Goal: Task Accomplishment & Management: Complete application form

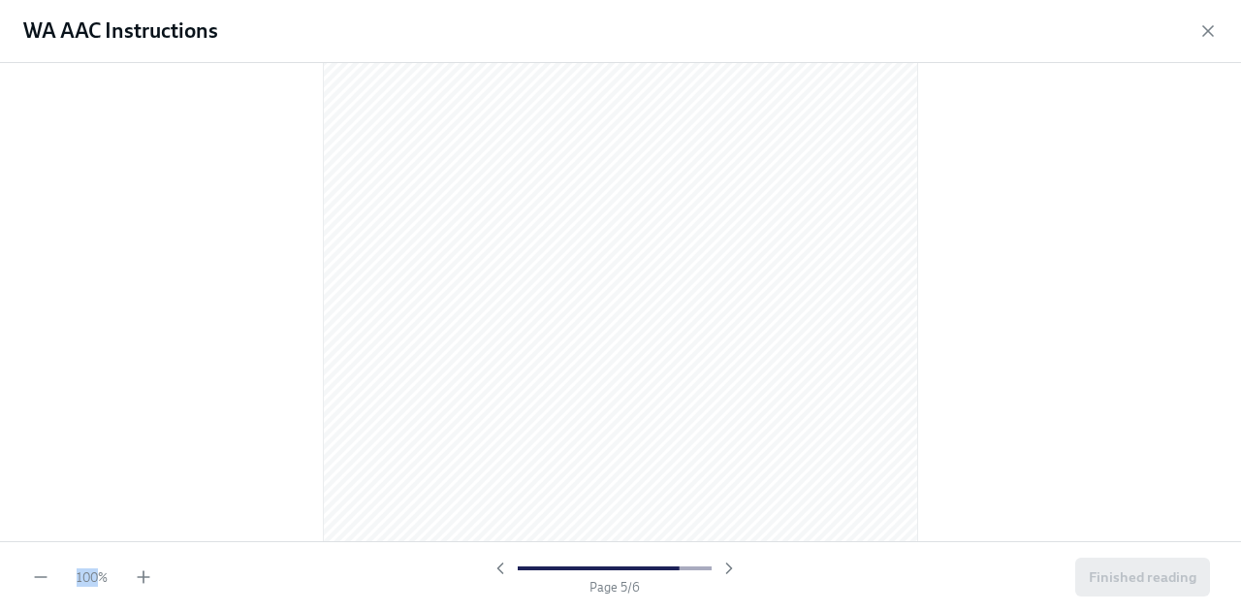
scroll to position [3276, 0]
click at [19, 419] on div at bounding box center [620, 302] width 1241 height 478
click at [16, 464] on div at bounding box center [620, 302] width 1241 height 478
click at [22, 411] on div at bounding box center [620, 302] width 1241 height 478
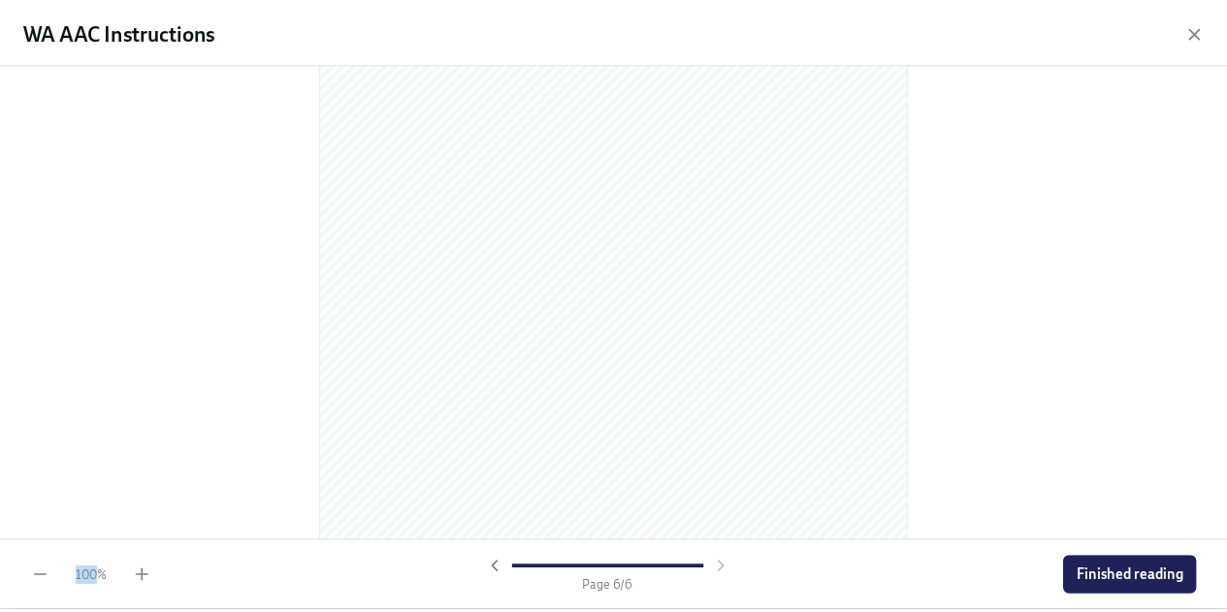
scroll to position [4248, 0]
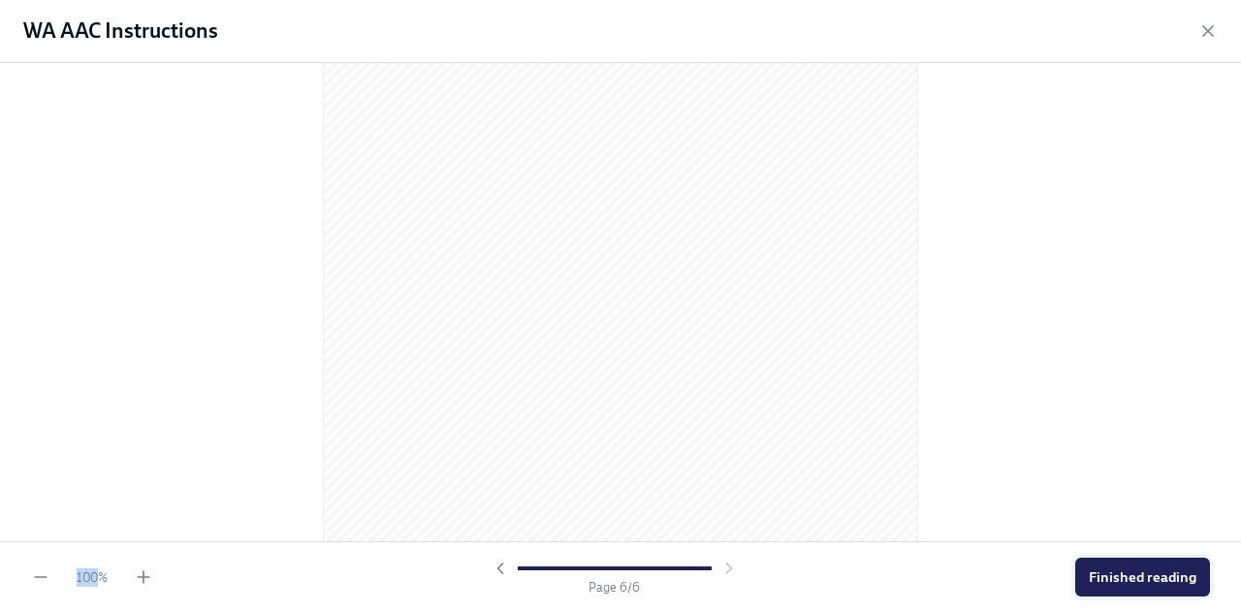
click at [1129, 572] on span "Finished reading" at bounding box center [1143, 576] width 108 height 19
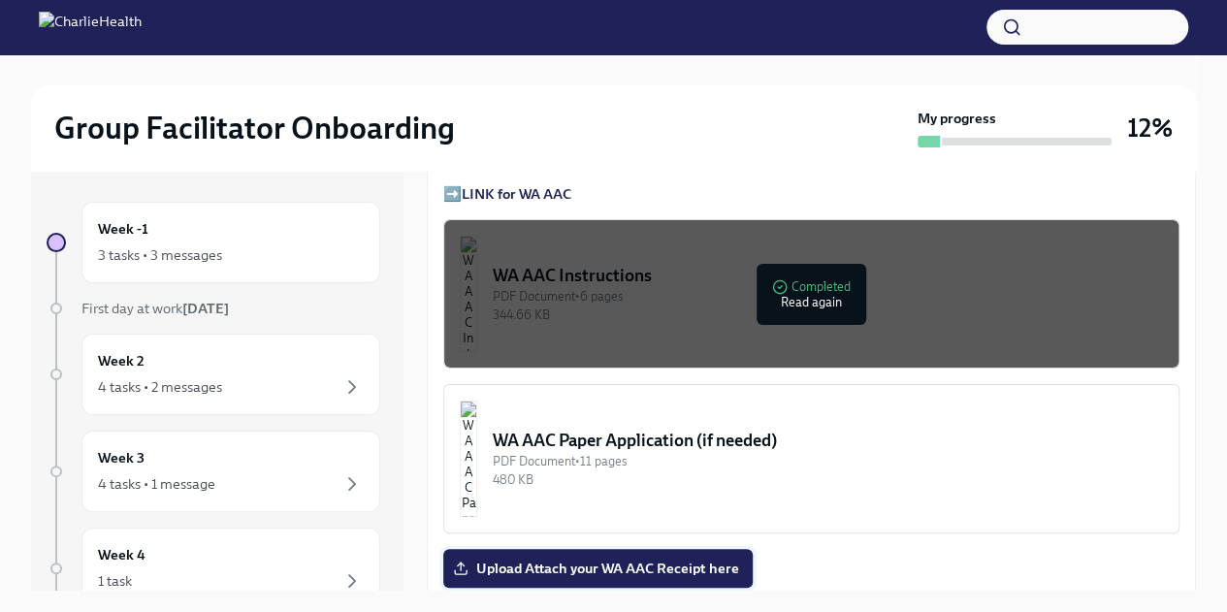
click at [574, 559] on span "Upload Attach your WA AAC Receipt here" at bounding box center [598, 568] width 282 height 19
click at [0, 0] on input "Upload Attach your WA AAC Receipt here" at bounding box center [0, 0] width 0 height 0
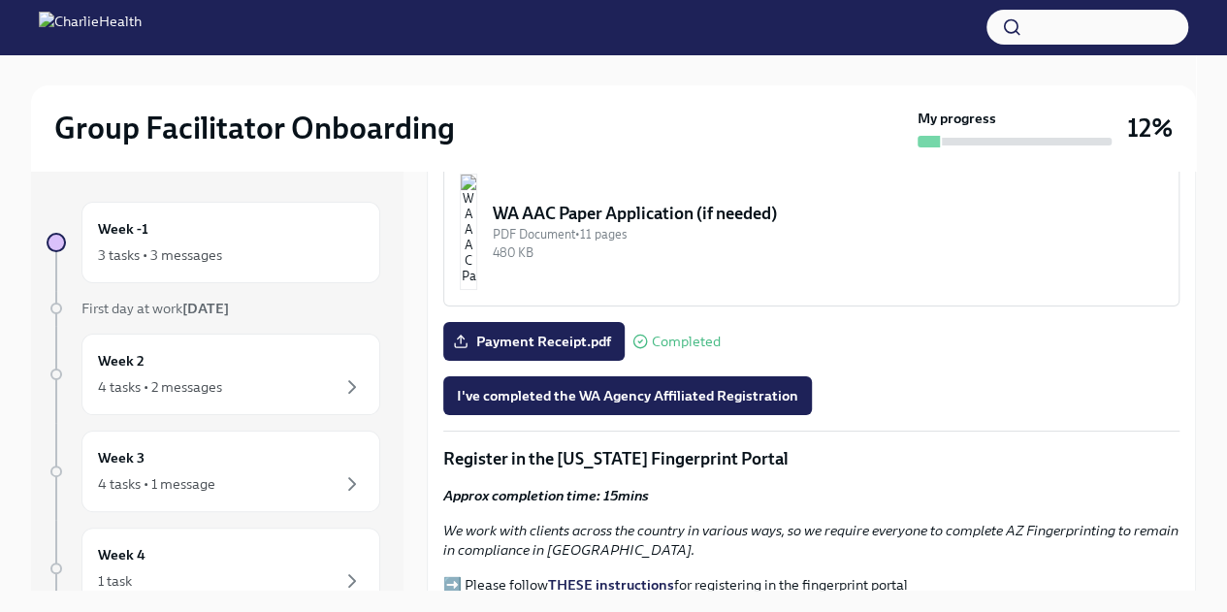
scroll to position [1789, 0]
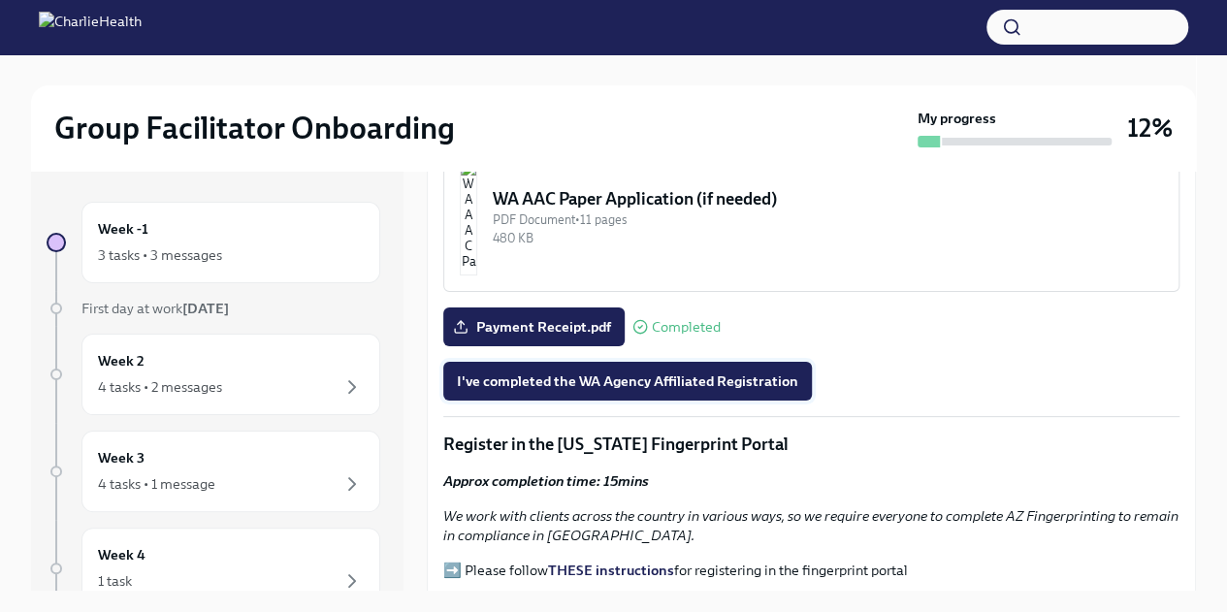
click at [727, 377] on span "I've completed the WA Agency Affiliated Registration" at bounding box center [627, 380] width 341 height 19
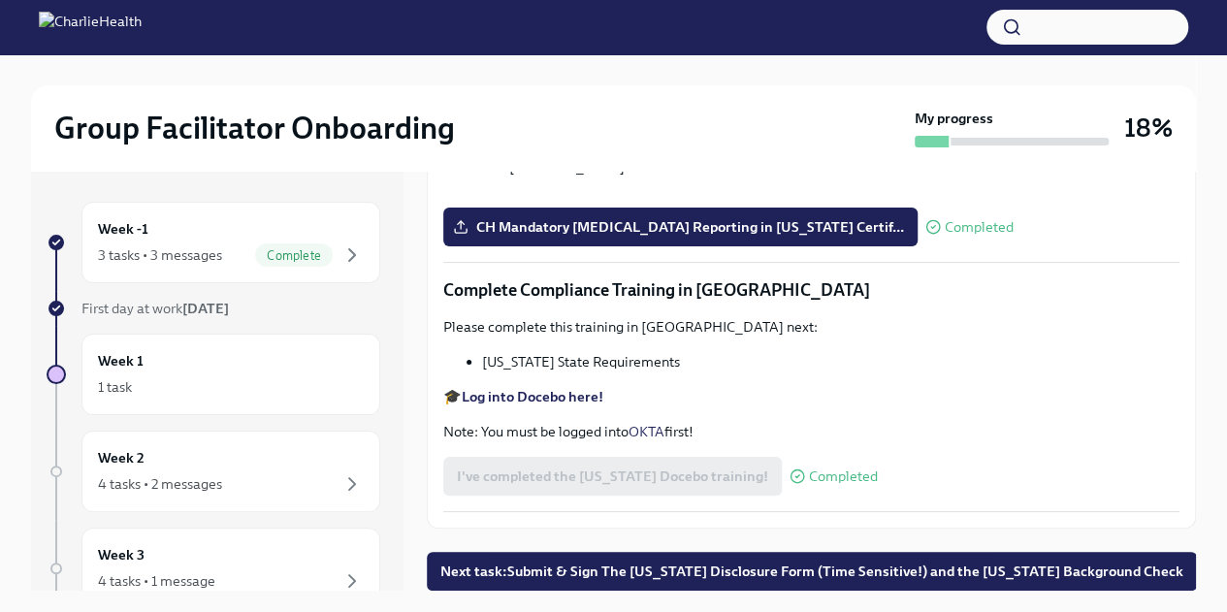
scroll to position [4209, 0]
click at [1025, 569] on span "Next task : Submit & Sign The [US_STATE] Disclosure Form (Time Sensitive!) and …" at bounding box center [811, 571] width 743 height 19
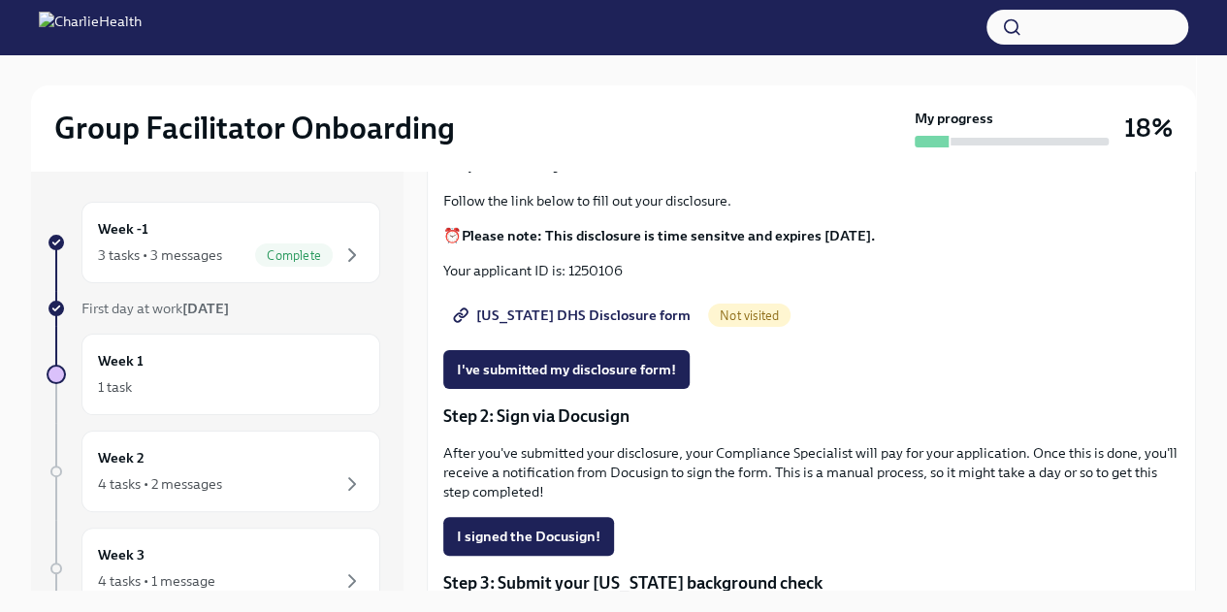
scroll to position [209, 0]
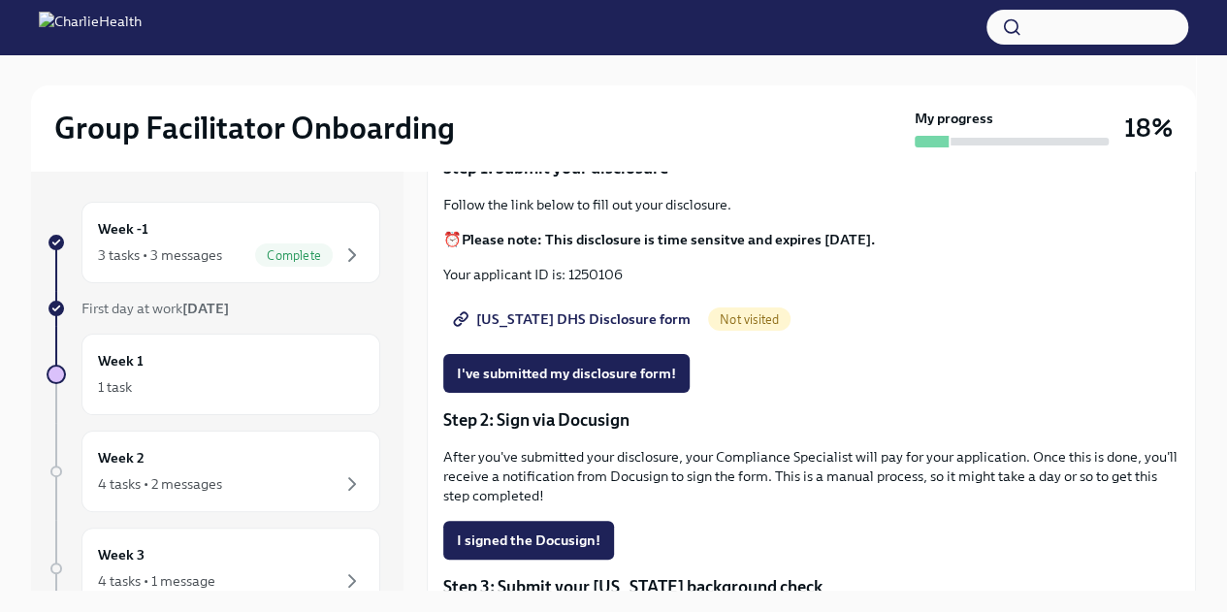
click at [603, 304] on link "[US_STATE] DHS Disclosure form" at bounding box center [573, 319] width 261 height 39
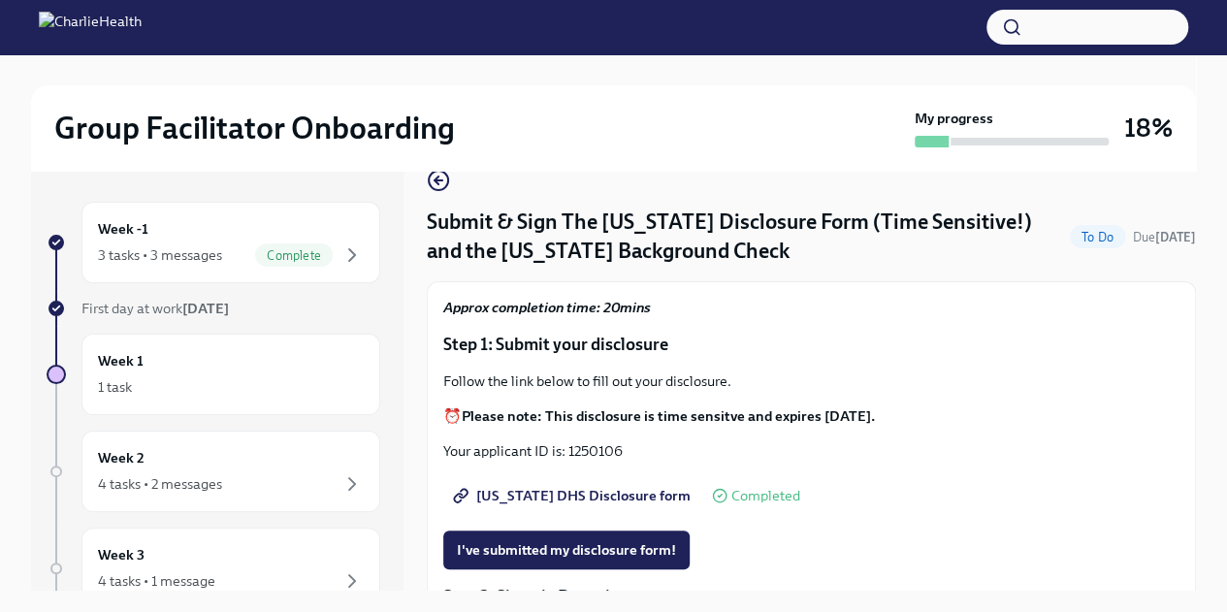
scroll to position [37, 0]
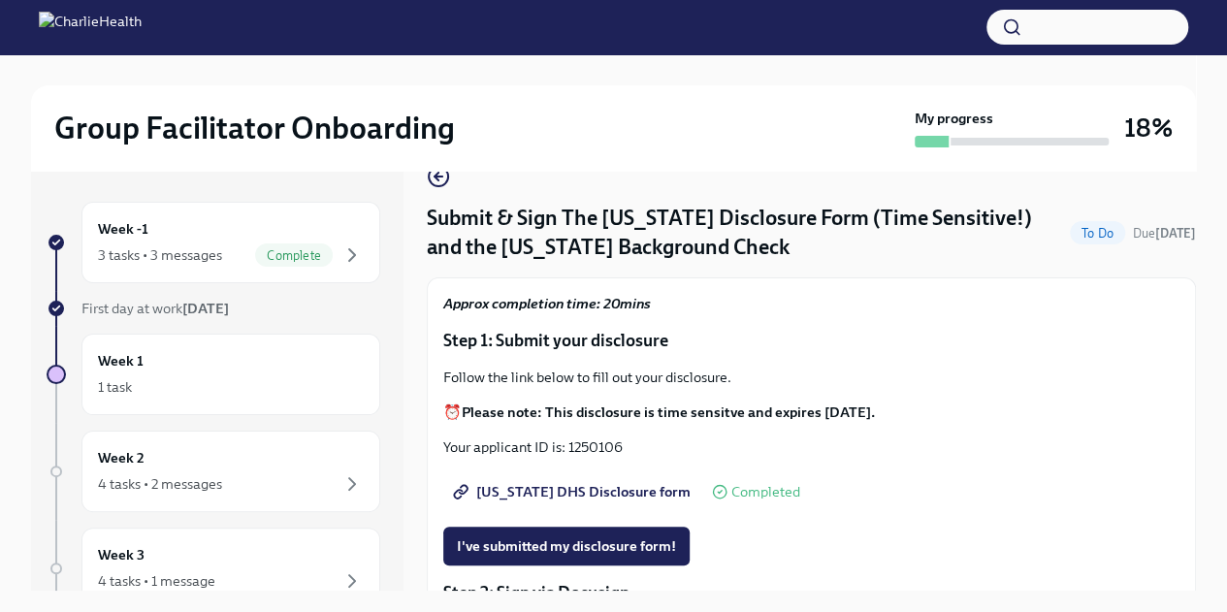
click at [599, 443] on p "Your applicant ID is: 1250106" at bounding box center [811, 446] width 736 height 19
copy p "1250106"
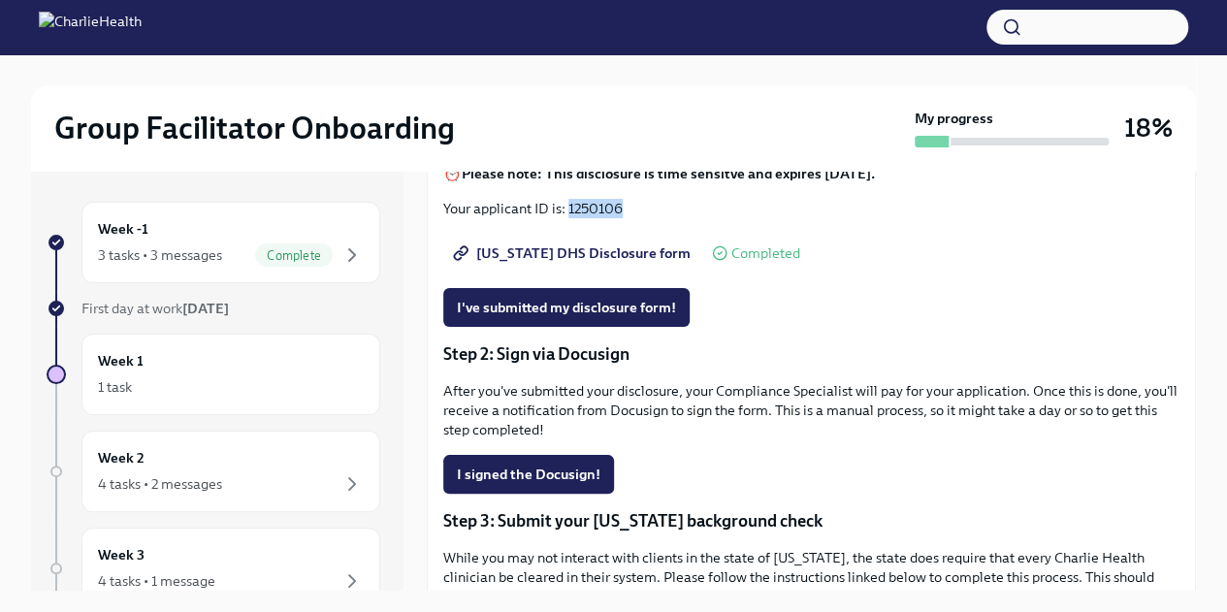
scroll to position [64, 0]
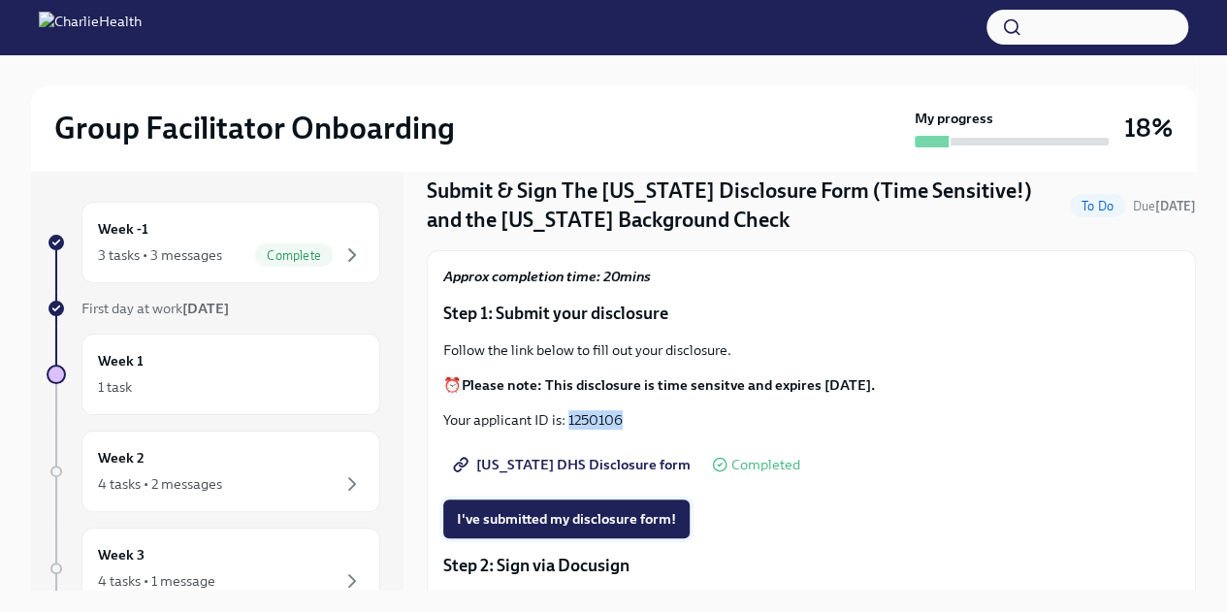
click at [595, 511] on span "I've submitted my disclosure form!" at bounding box center [566, 518] width 219 height 19
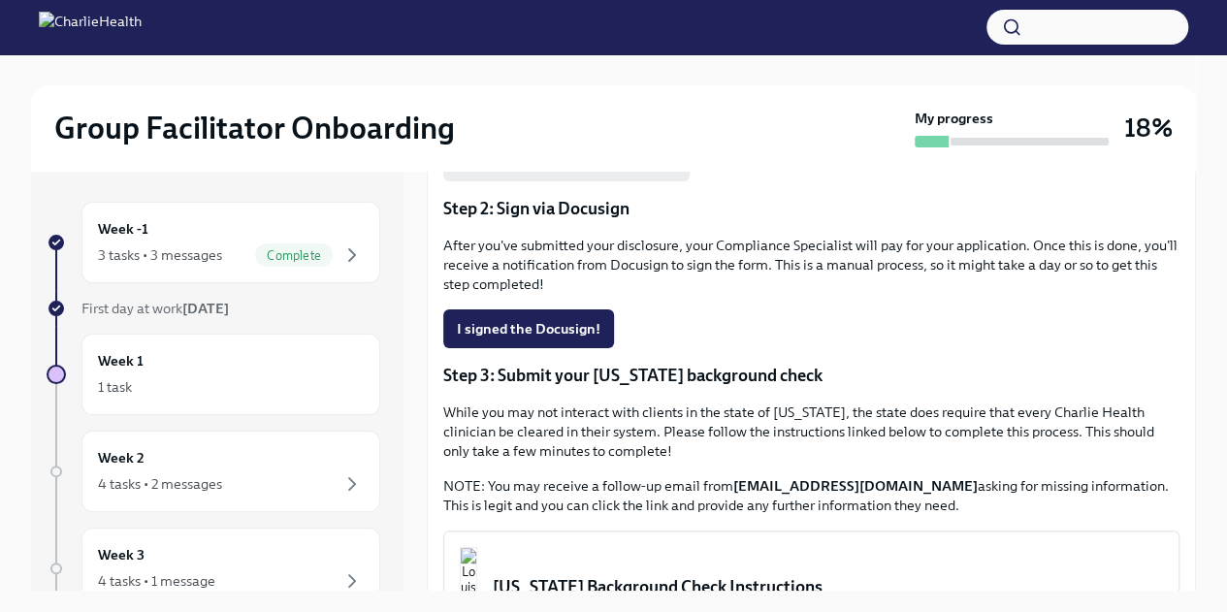
scroll to position [423, 0]
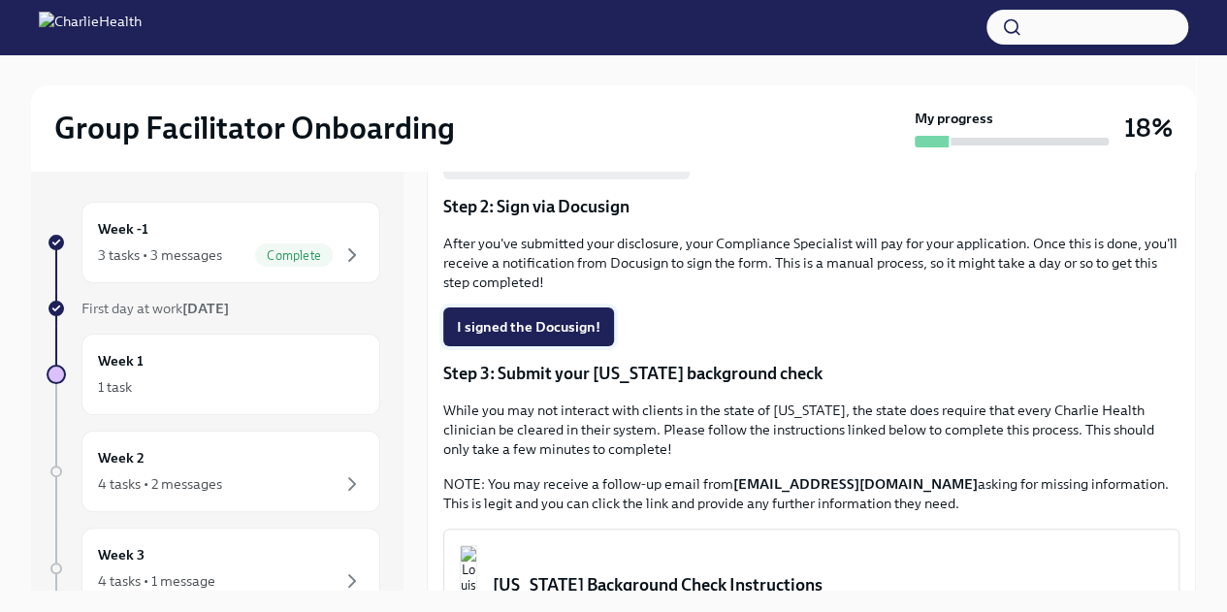
click at [514, 329] on span "I signed the Docusign!" at bounding box center [529, 326] width 144 height 19
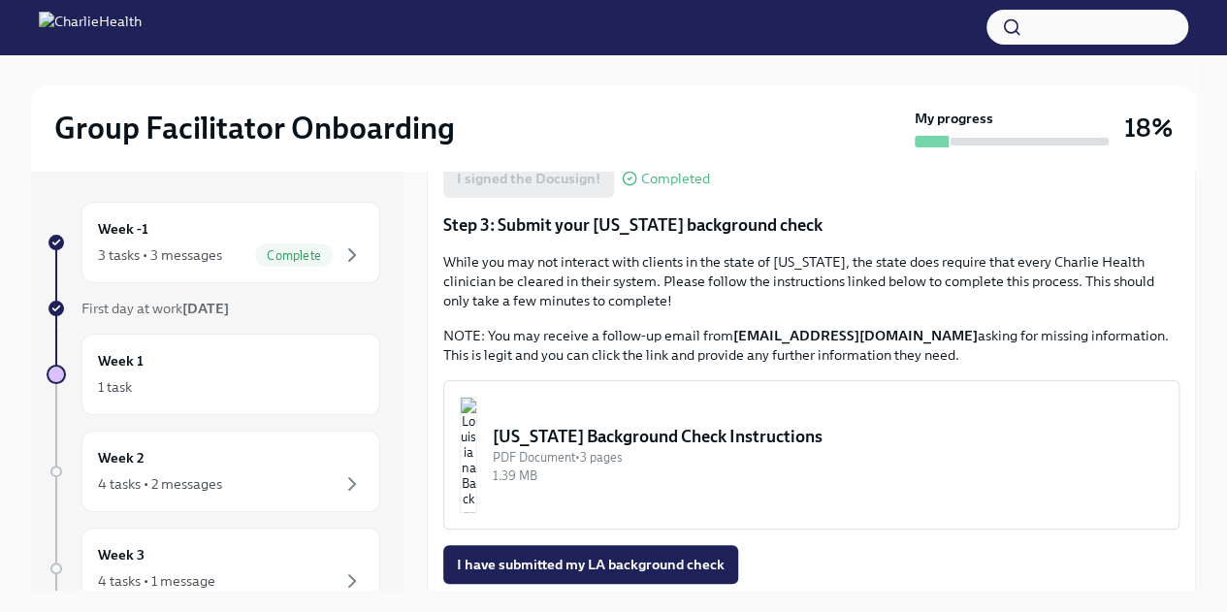
scroll to position [646, 0]
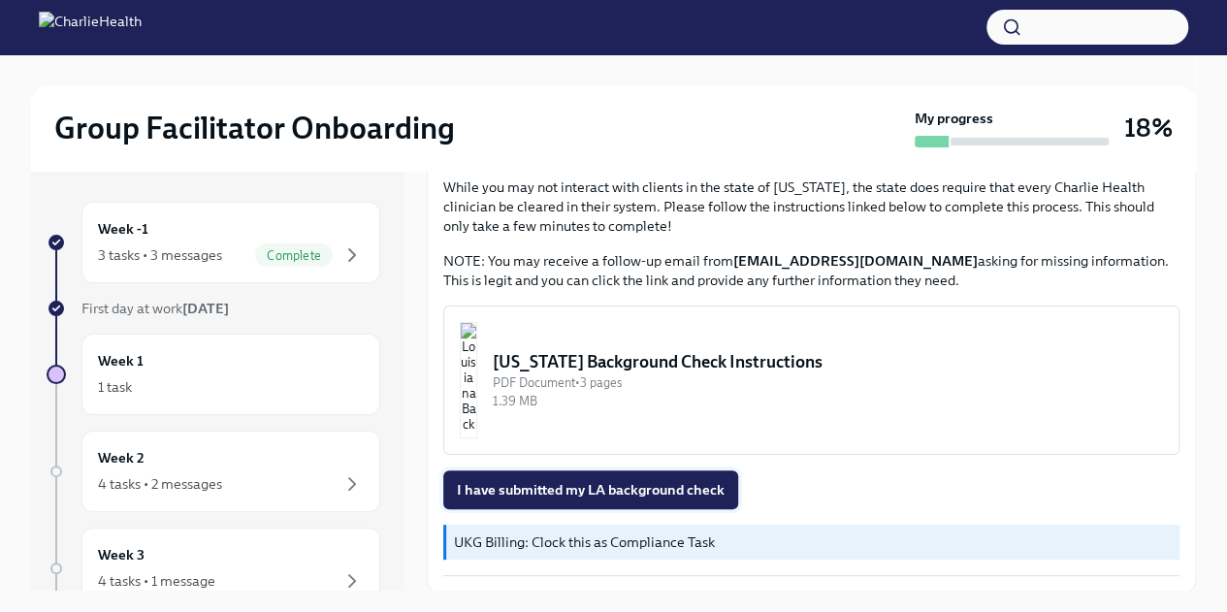
click at [678, 489] on span "I have submitted my LA background check" at bounding box center [591, 489] width 268 height 19
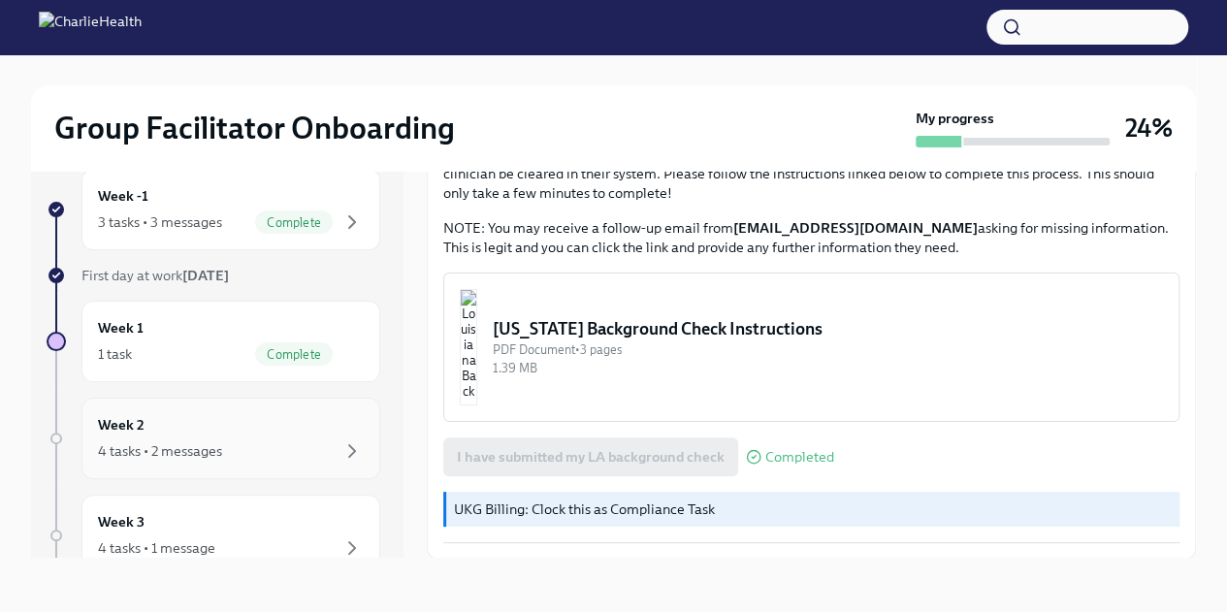
click at [241, 426] on div "Week 2 4 tasks • 2 messages" at bounding box center [231, 438] width 266 height 48
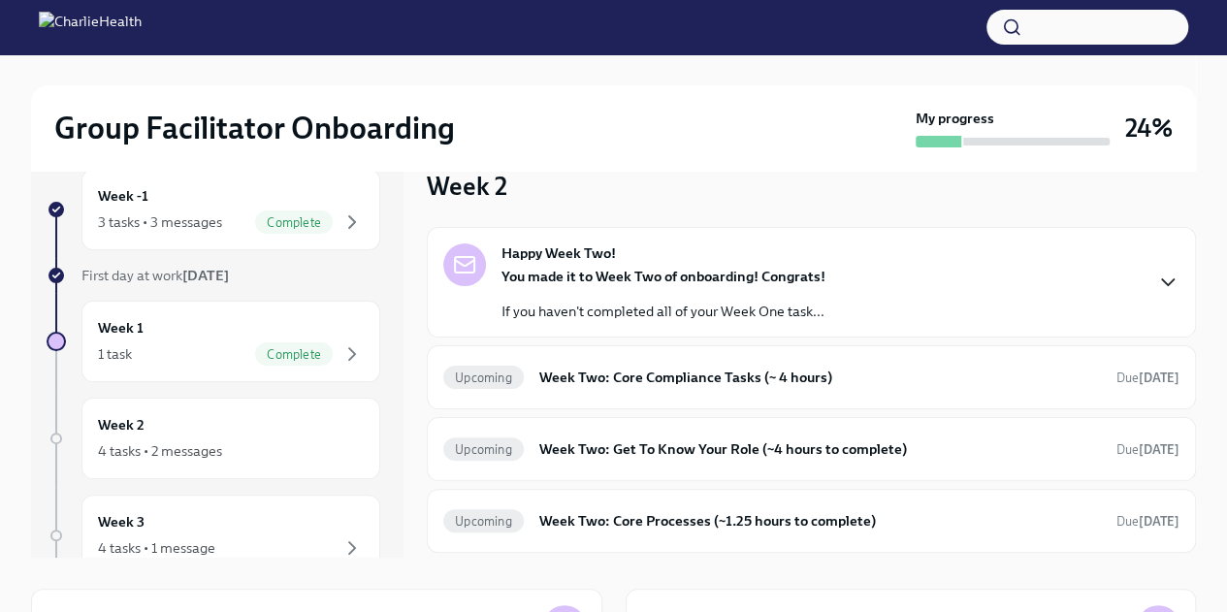
click at [1156, 273] on icon "button" at bounding box center [1167, 282] width 23 height 23
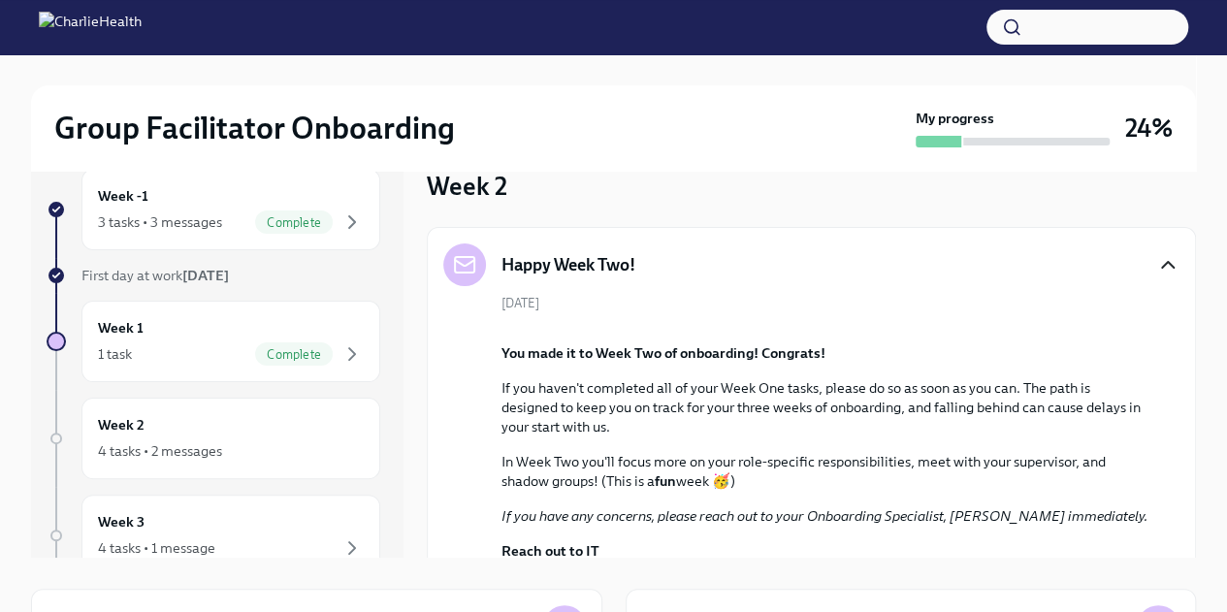
click at [1156, 255] on icon "button" at bounding box center [1167, 264] width 23 height 23
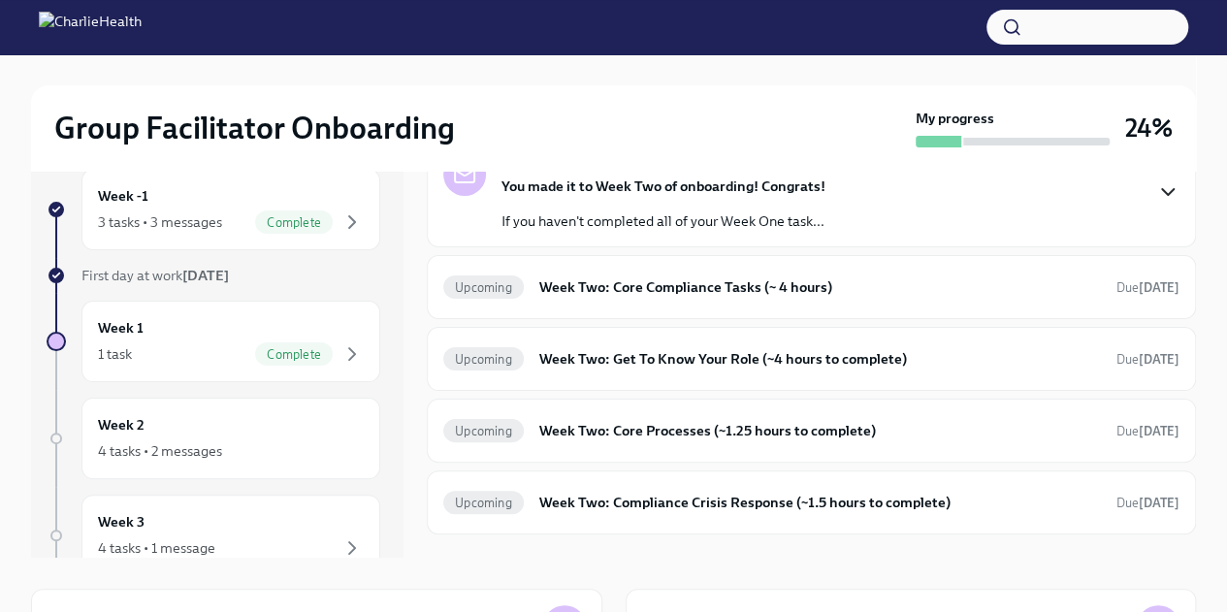
scroll to position [89, 0]
click at [718, 285] on h6 "Week Two: Core Compliance Tasks (~ 4 hours)" at bounding box center [820, 287] width 562 height 21
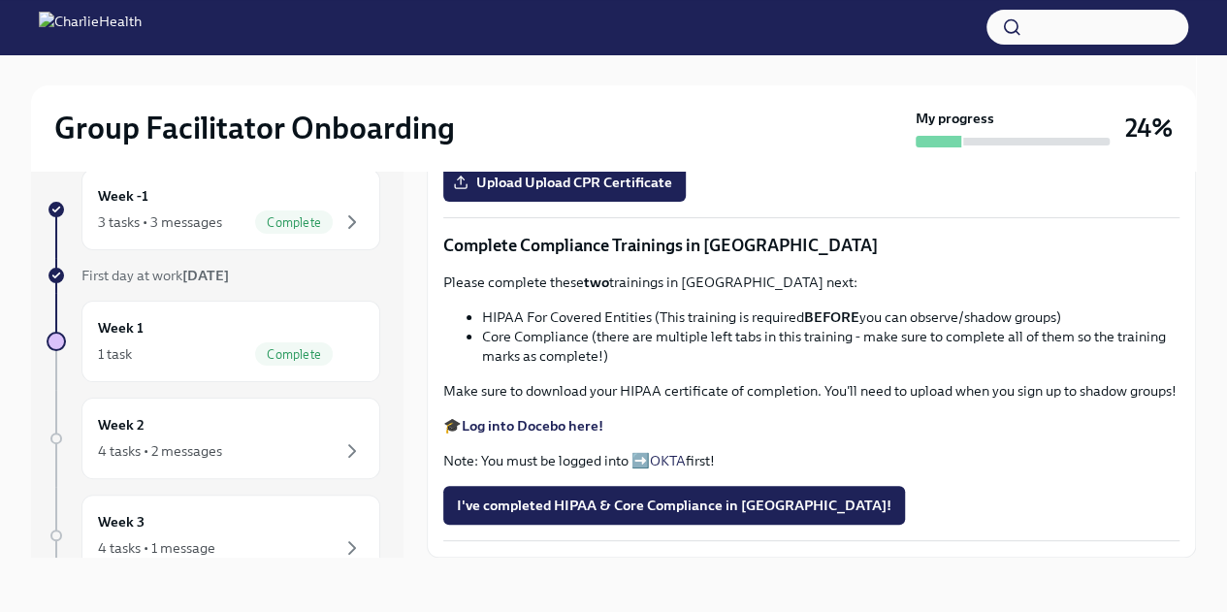
scroll to position [883, 0]
click at [216, 309] on div "Week 1 1 task Complete" at bounding box center [230, 341] width 299 height 81
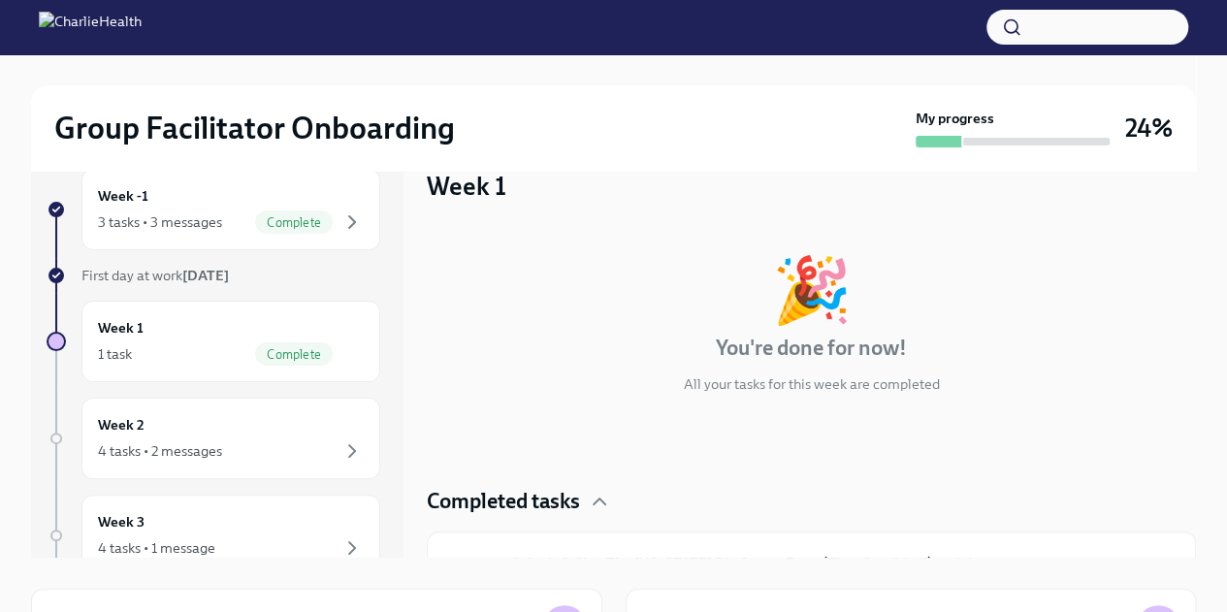
click at [1170, 247] on div "🎉 You're done for now! All your tasks for this week are completed Completed tas…" at bounding box center [811, 421] width 769 height 388
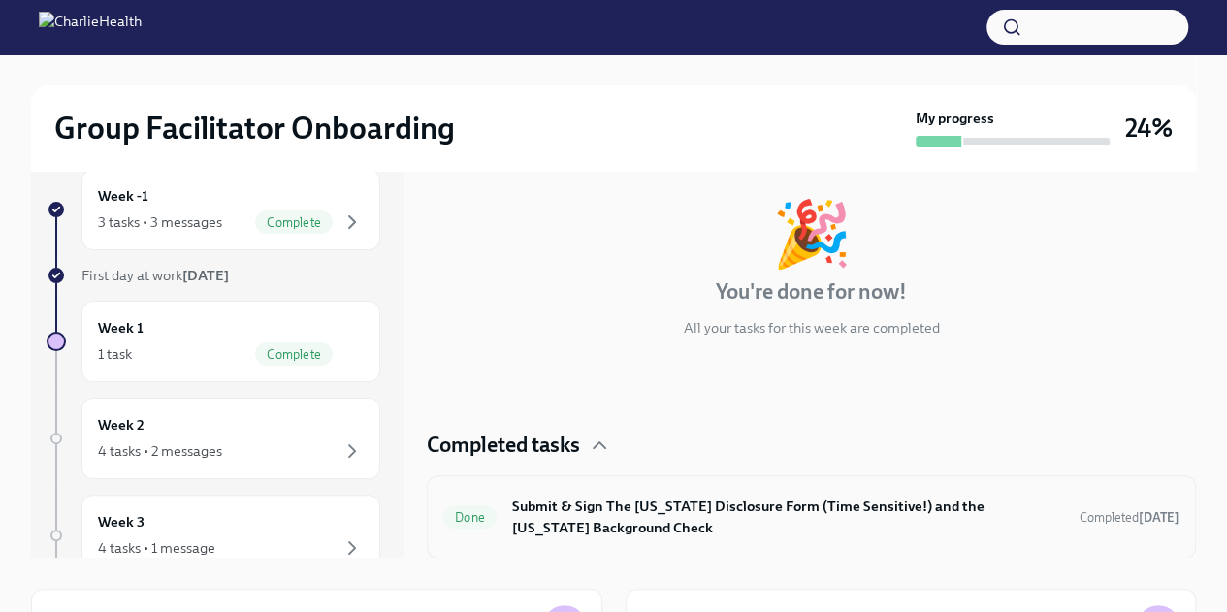
click at [958, 501] on h6 "Submit & Sign The [US_STATE] Disclosure Form (Time Sensitive!) and the [US_STAT…" at bounding box center [788, 517] width 552 height 43
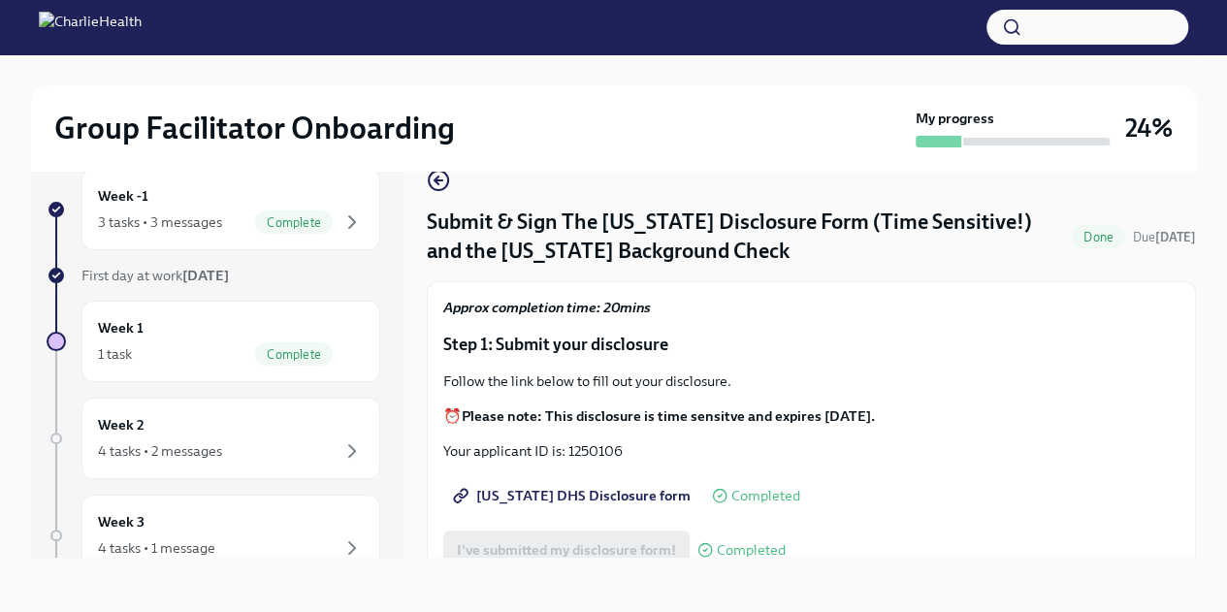
click at [601, 498] on span "[US_STATE] DHS Disclosure form" at bounding box center [574, 495] width 234 height 19
click at [600, 449] on p "Your applicant ID is: 1250106" at bounding box center [811, 450] width 736 height 19
copy p "1250106"
click at [542, 484] on link "[US_STATE] DHS Disclosure form" at bounding box center [573, 495] width 261 height 39
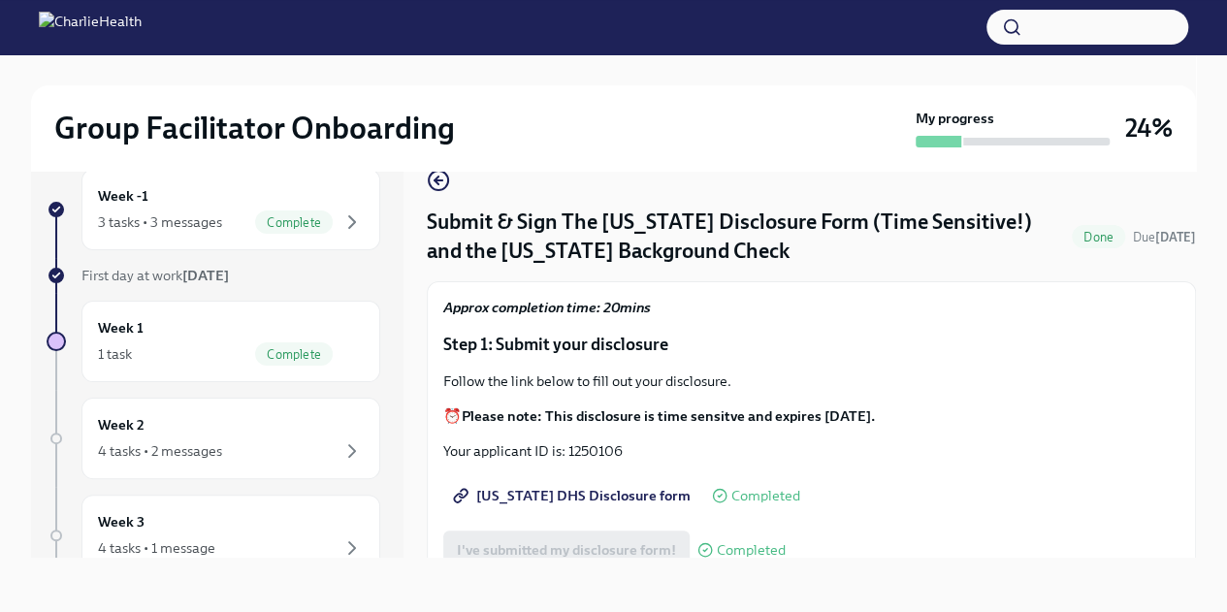
click at [1047, 350] on p "Step 1: Submit your disclosure" at bounding box center [811, 344] width 736 height 23
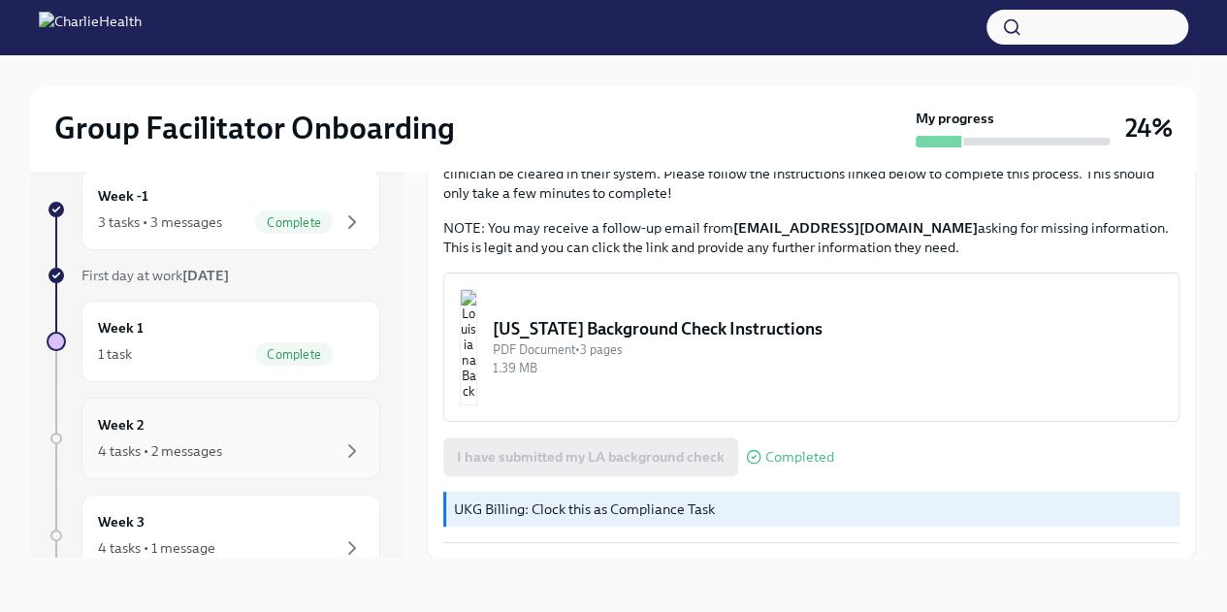
click at [181, 408] on div "Week 2 4 tasks • 2 messages" at bounding box center [230, 438] width 299 height 81
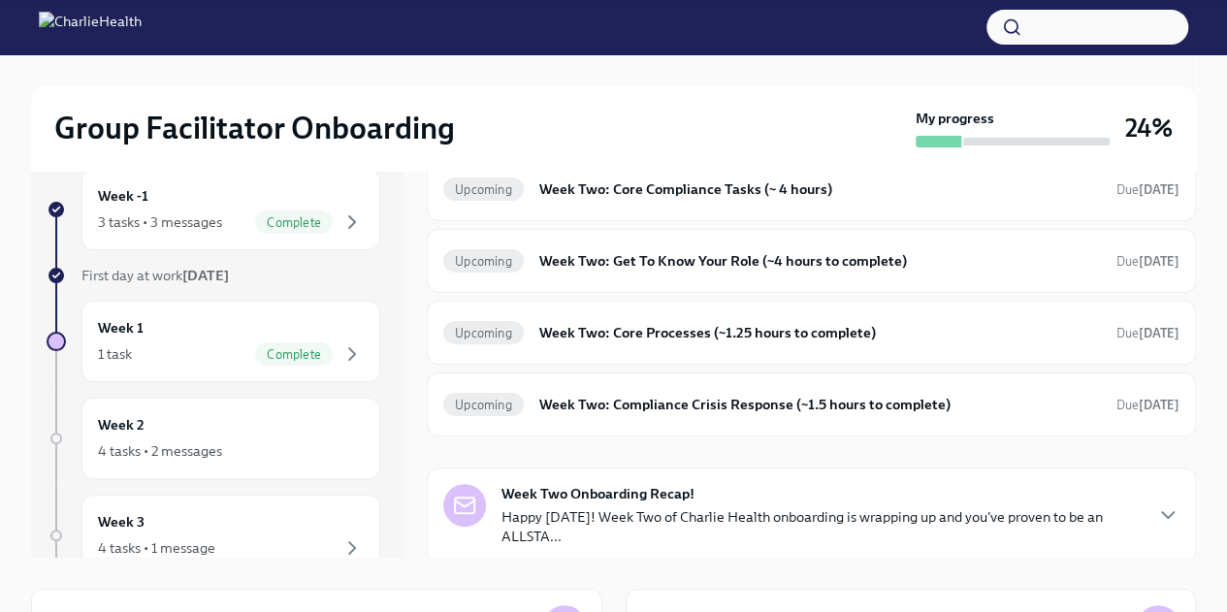
scroll to position [83, 0]
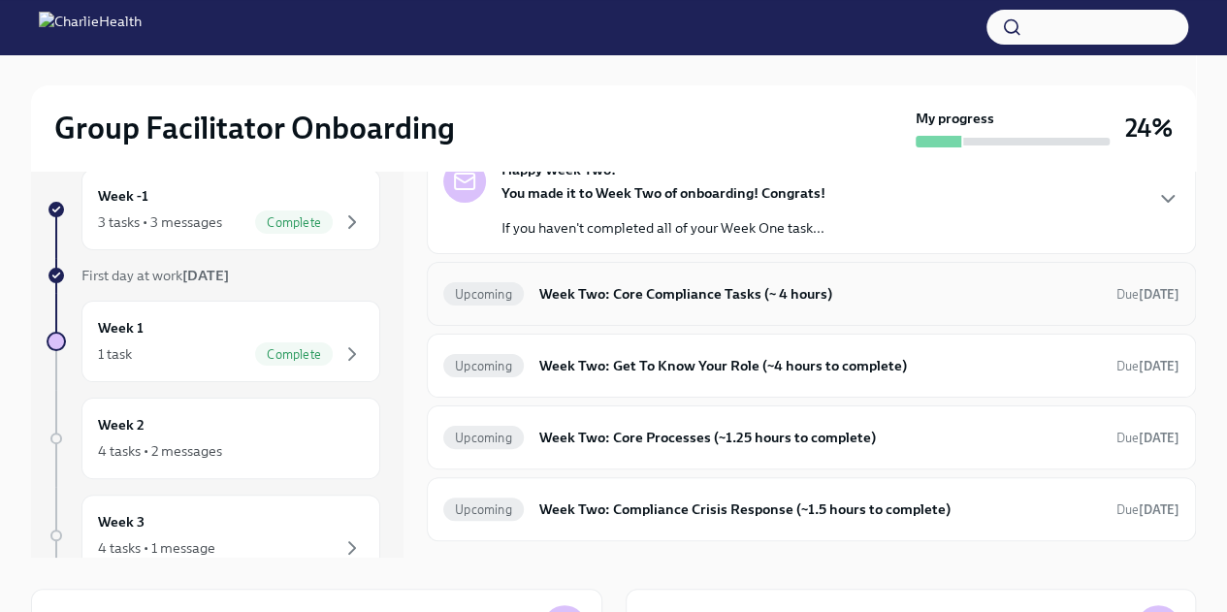
click at [698, 288] on h6 "Week Two: Core Compliance Tasks (~ 4 hours)" at bounding box center [820, 293] width 562 height 21
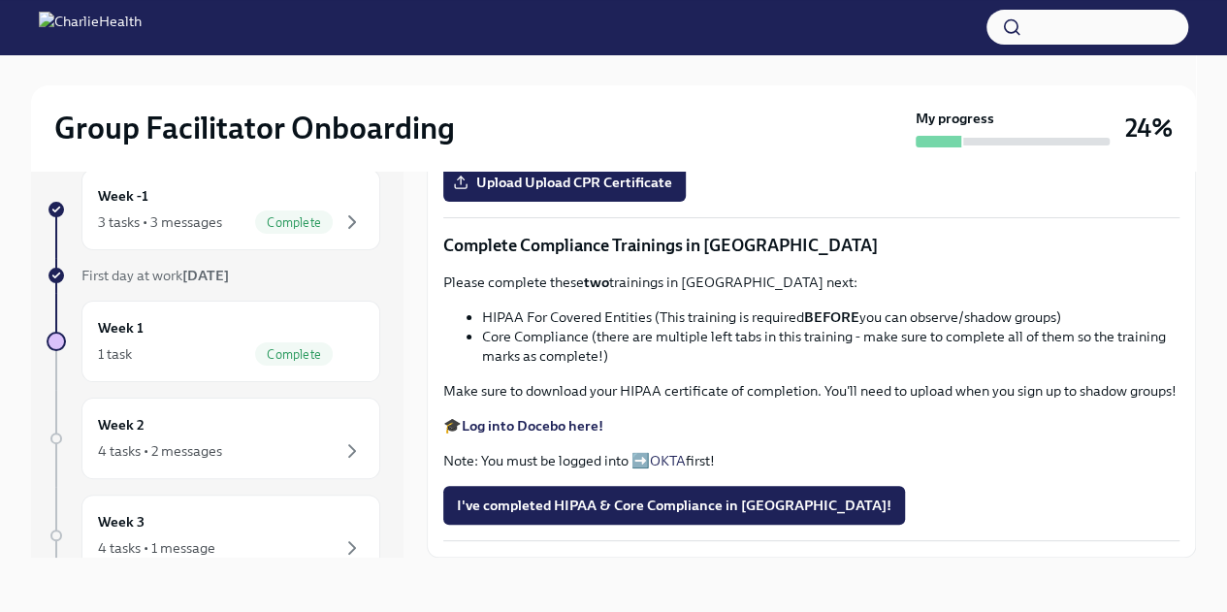
scroll to position [949, 0]
drag, startPoint x: 1177, startPoint y: 416, endPoint x: 1185, endPoint y: 430, distance: 15.6
click at [1185, 430] on div "Week Two: Core Compliance Tasks (~ 4 hours) Upcoming Due [DATE] Happy Week Two!…" at bounding box center [811, 348] width 769 height 420
click at [630, 77] on strong "Complete your CPR & First Aid training HERE" at bounding box center [607, 67] width 291 height 17
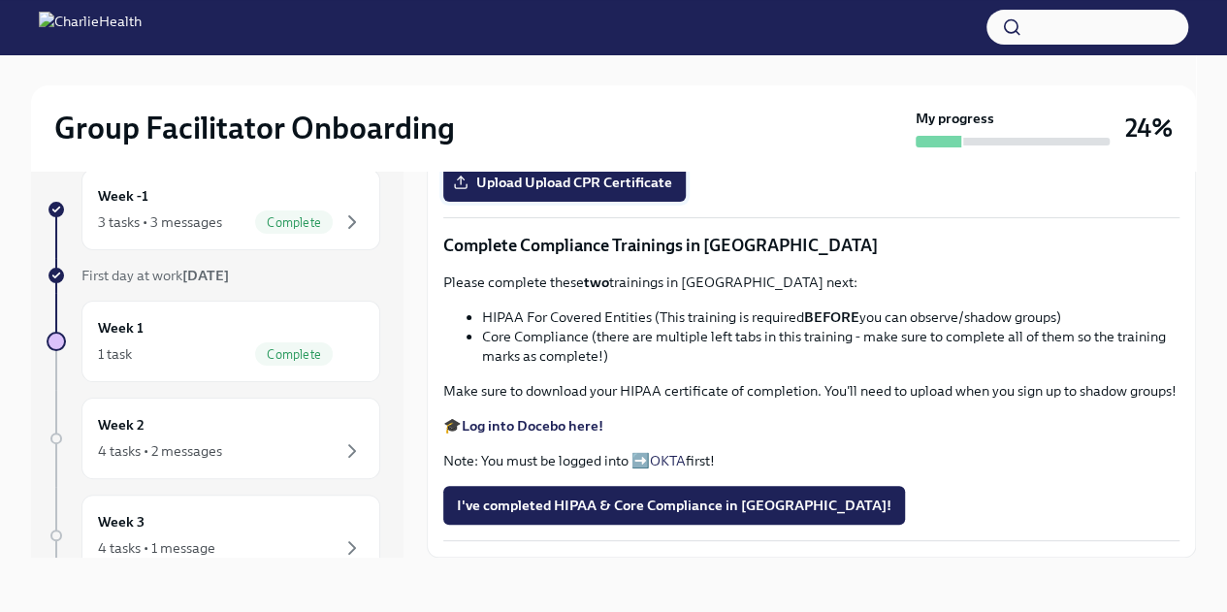
click at [601, 192] on span "Upload Upload CPR Certificate" at bounding box center [564, 182] width 215 height 19
click at [0, 0] on input "Upload Upload CPR Certificate" at bounding box center [0, 0] width 0 height 0
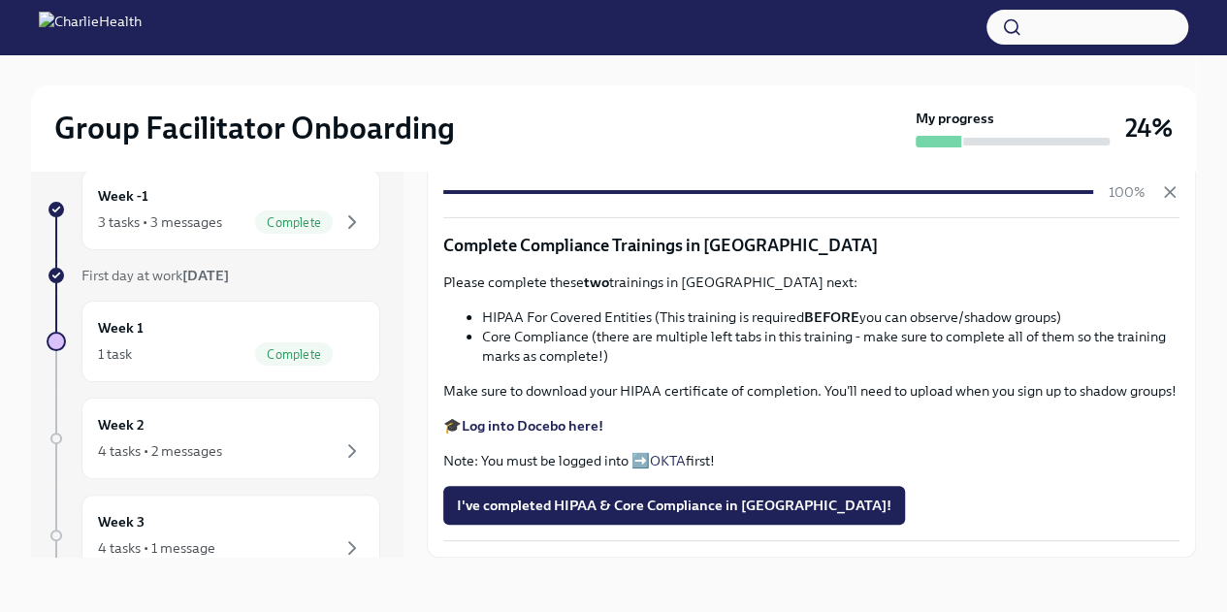
scroll to position [1197, 0]
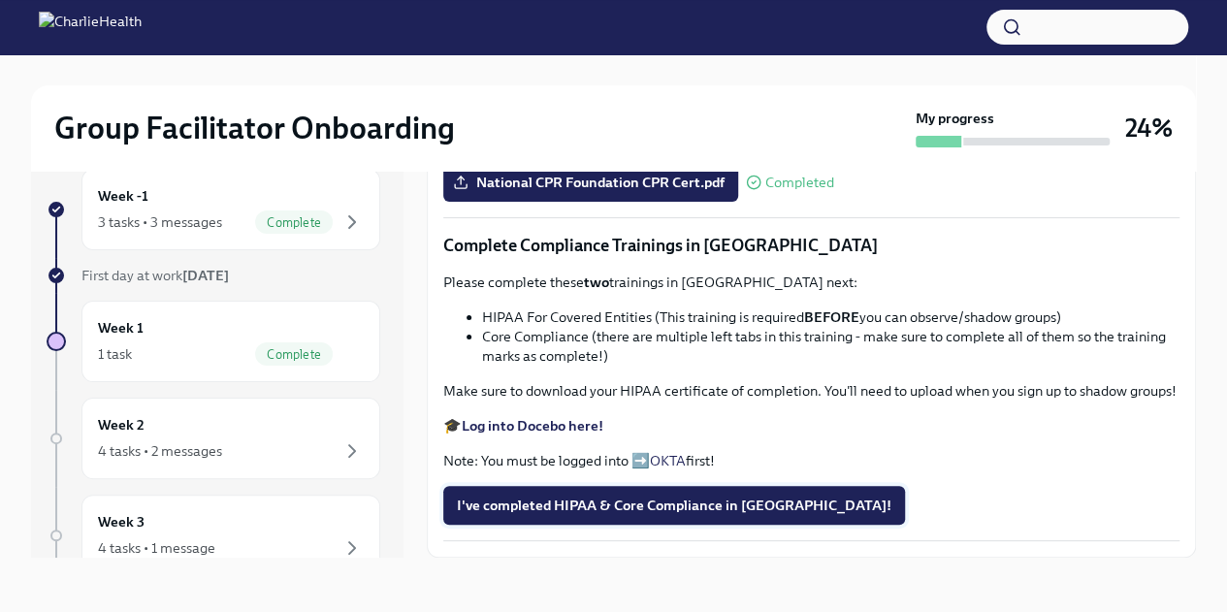
click at [563, 515] on span "I've completed HIPAA & Core Compliance in [GEOGRAPHIC_DATA]!" at bounding box center [674, 505] width 435 height 19
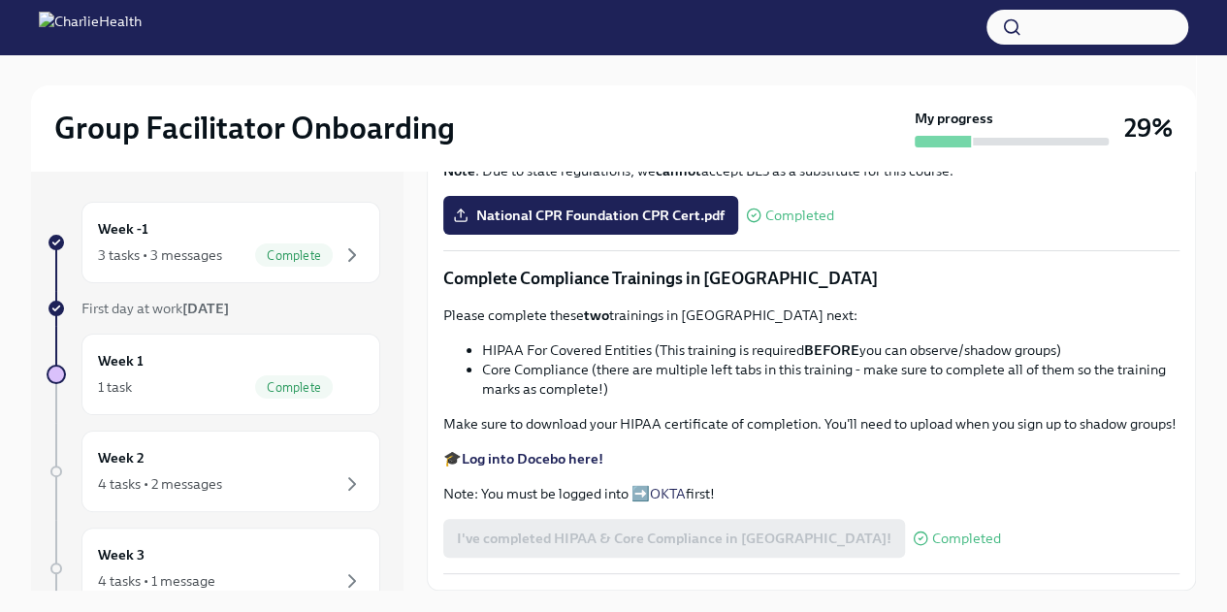
scroll to position [0, 0]
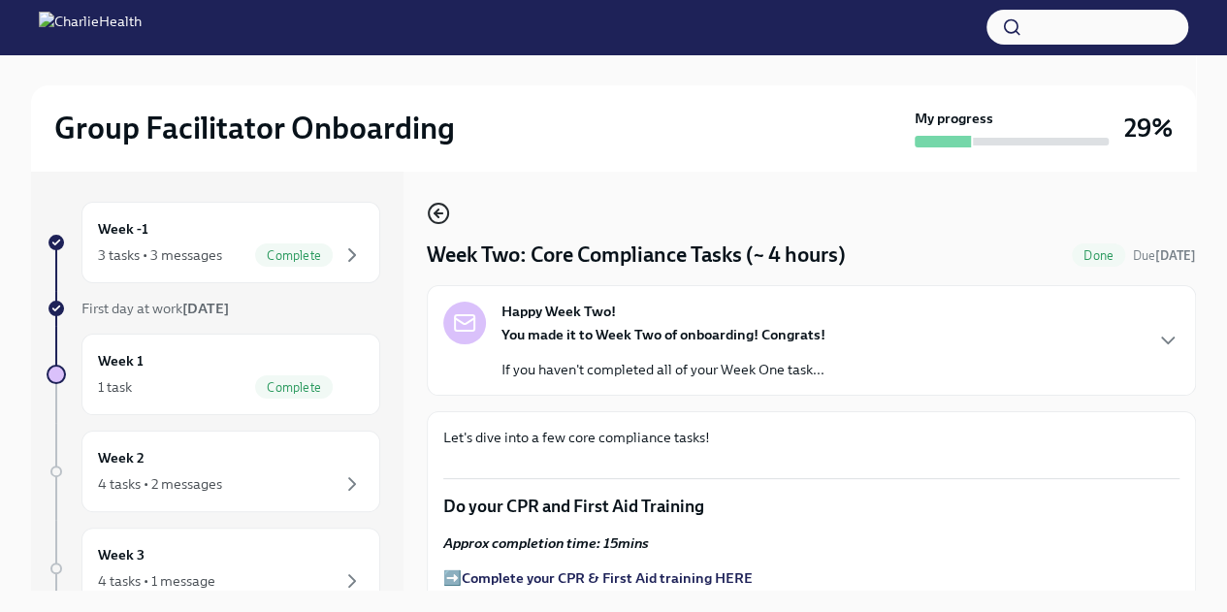
click at [440, 209] on icon "button" at bounding box center [438, 213] width 23 height 23
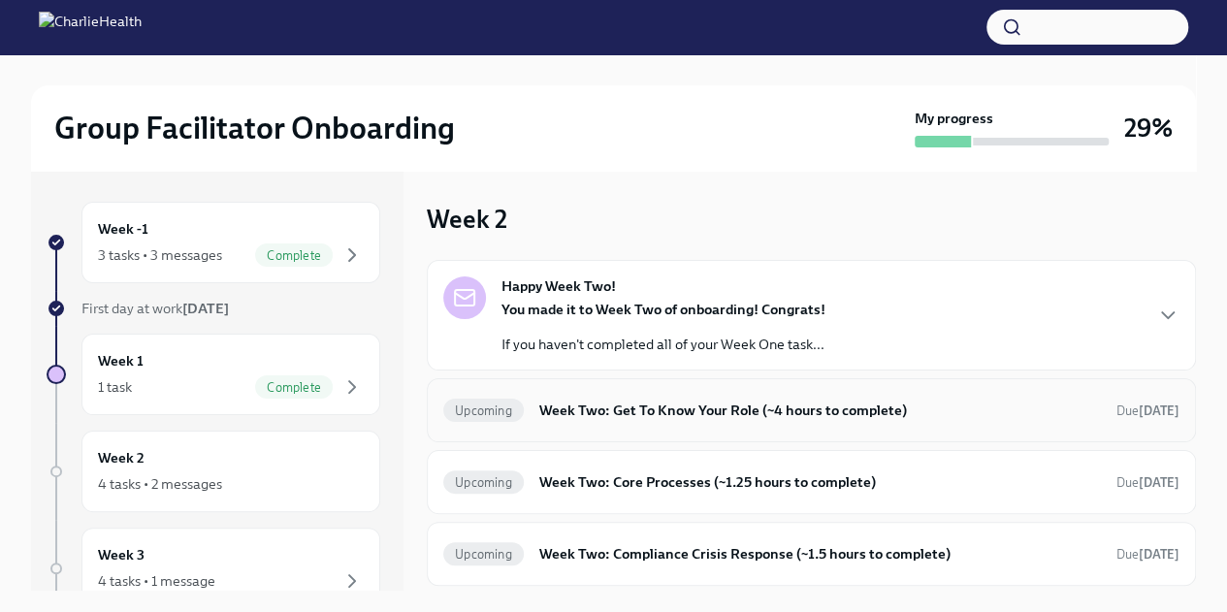
click at [908, 401] on h6 "Week Two: Get To Know Your Role (~4 hours to complete)" at bounding box center [820, 410] width 562 height 21
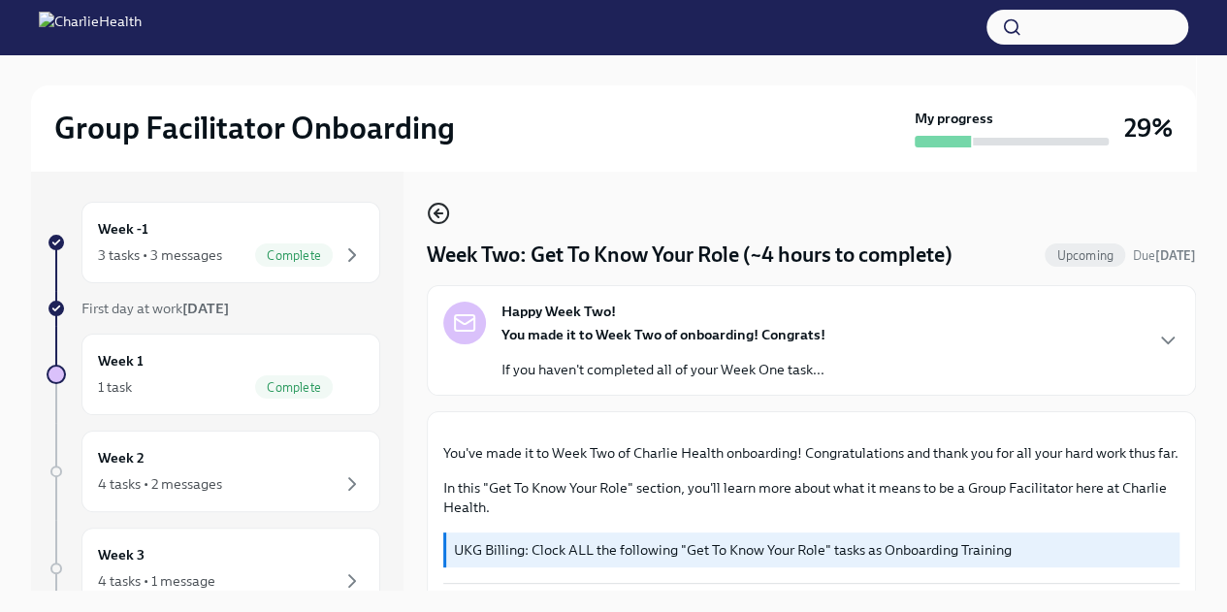
click at [430, 222] on icon "button" at bounding box center [438, 213] width 23 height 23
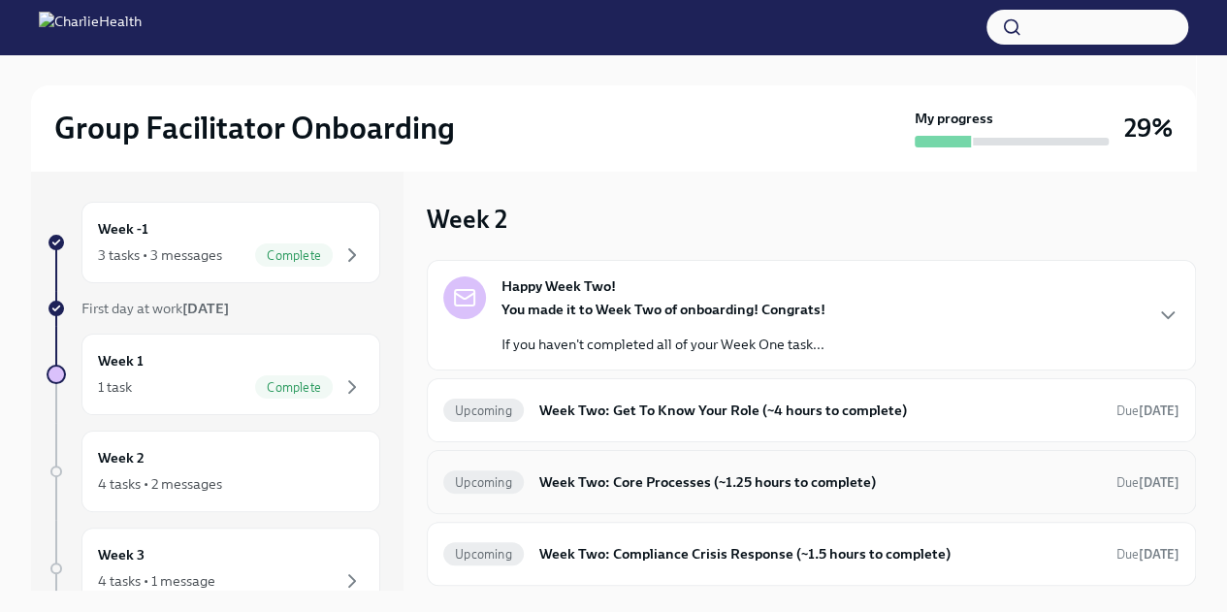
click at [785, 488] on h6 "Week Two: Core Processes (~1.25 hours to complete)" at bounding box center [820, 481] width 562 height 21
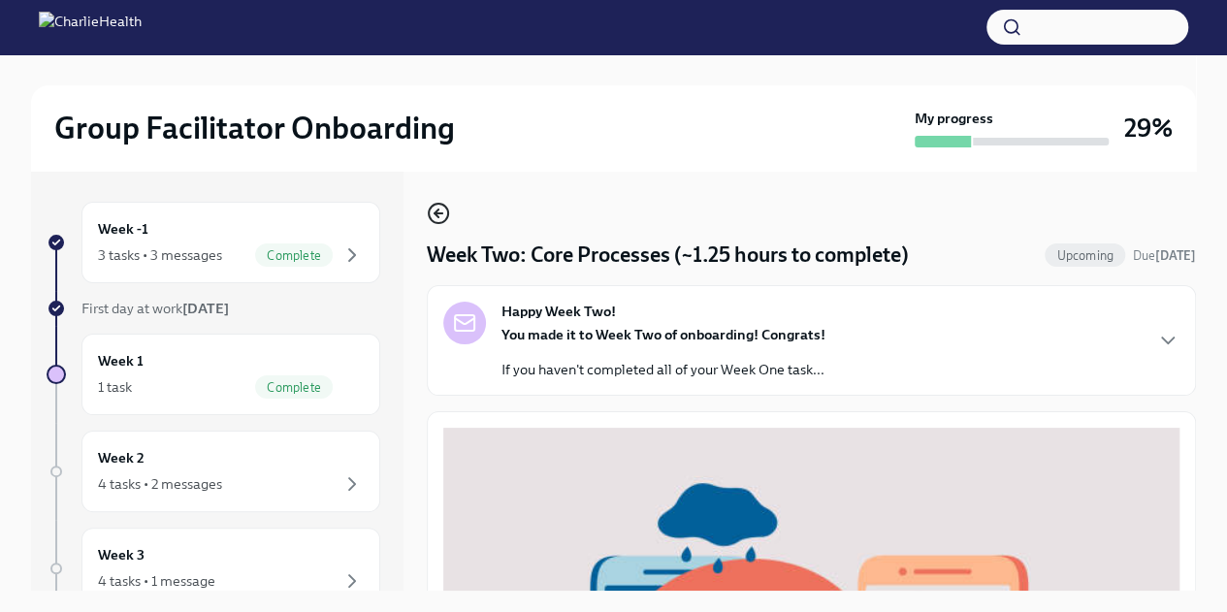
click at [437, 214] on icon "button" at bounding box center [438, 213] width 23 height 23
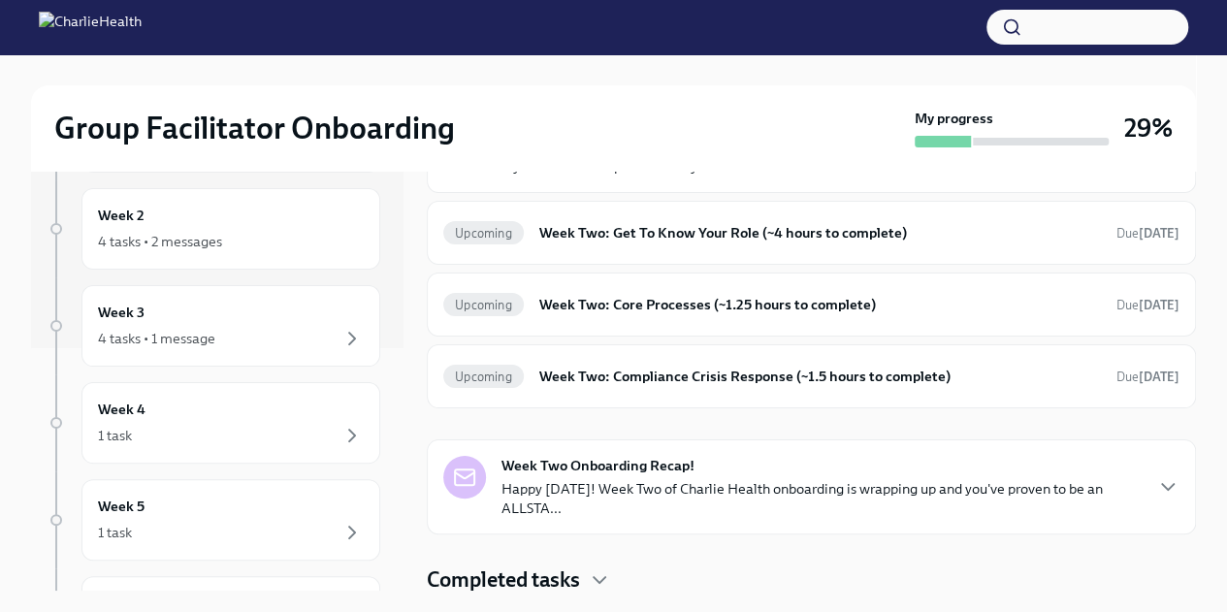
scroll to position [262, 0]
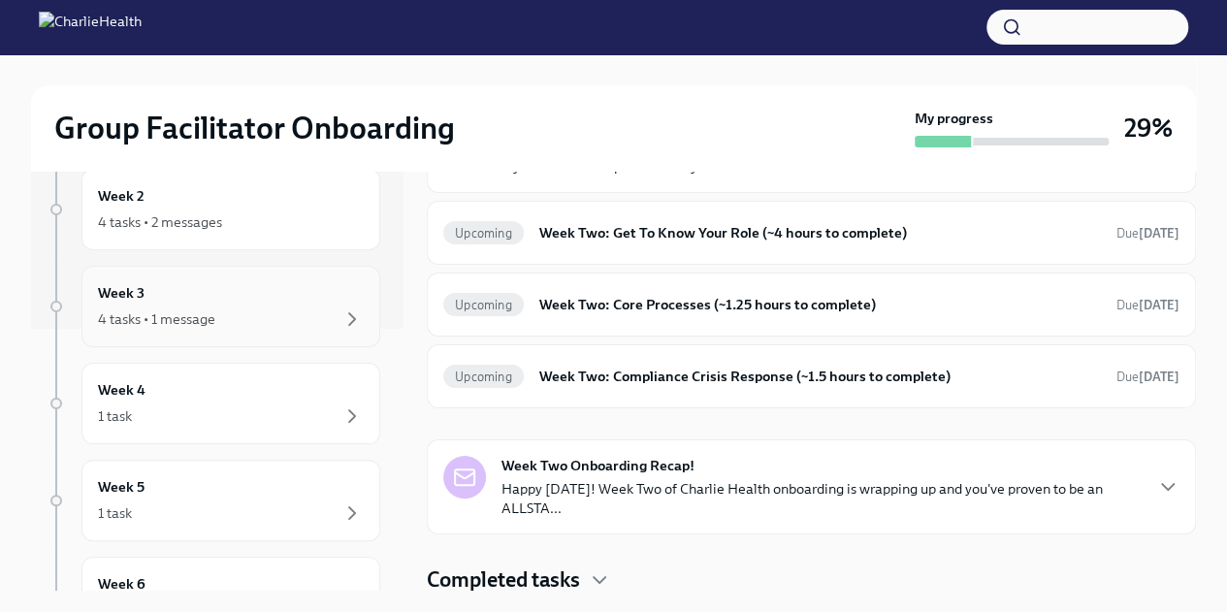
click at [198, 322] on div "4 tasks • 1 message" at bounding box center [156, 318] width 117 height 19
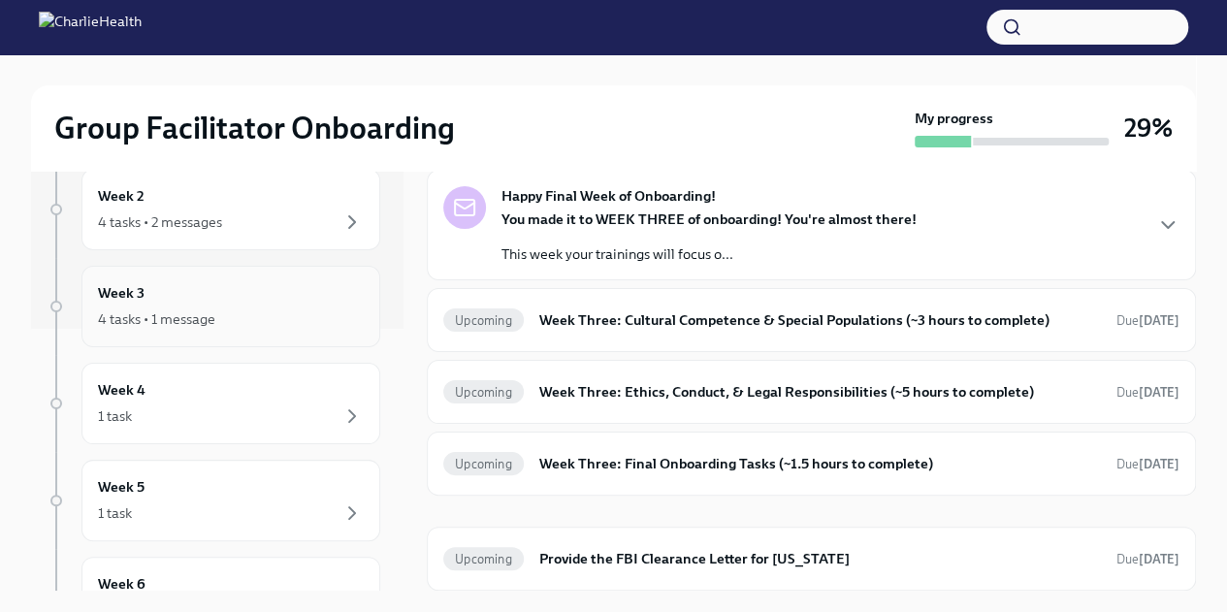
scroll to position [86, 0]
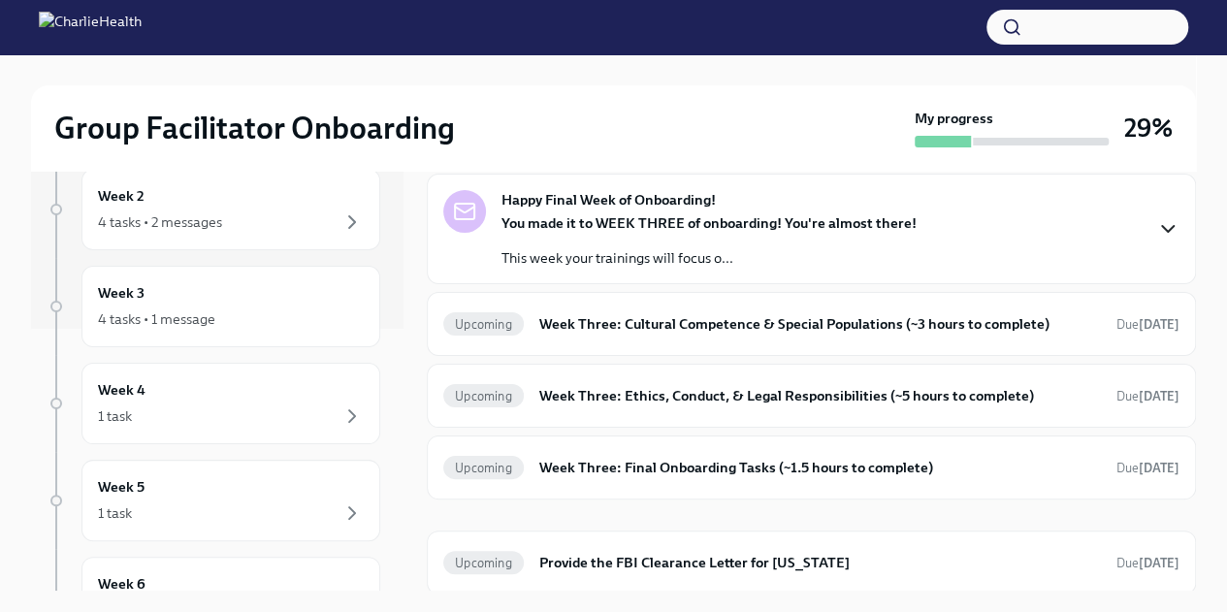
click at [1156, 219] on icon "button" at bounding box center [1167, 228] width 23 height 23
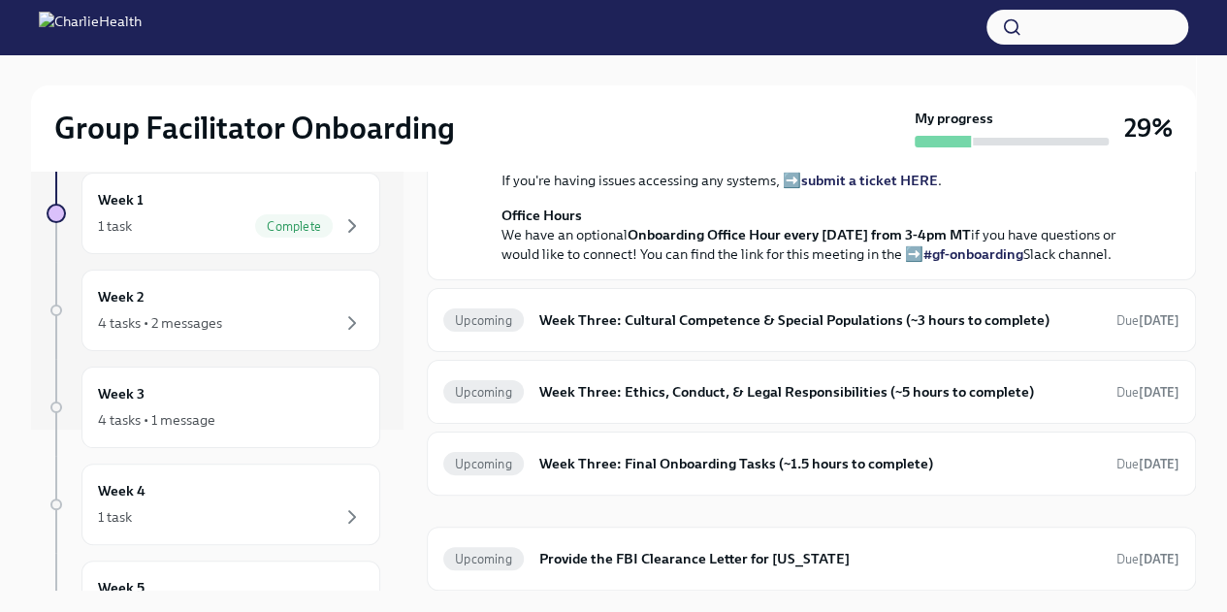
scroll to position [157, 0]
click at [650, 312] on h6 "Week Three: Cultural Competence & Special Populations (~3 hours to complete)" at bounding box center [820, 319] width 562 height 21
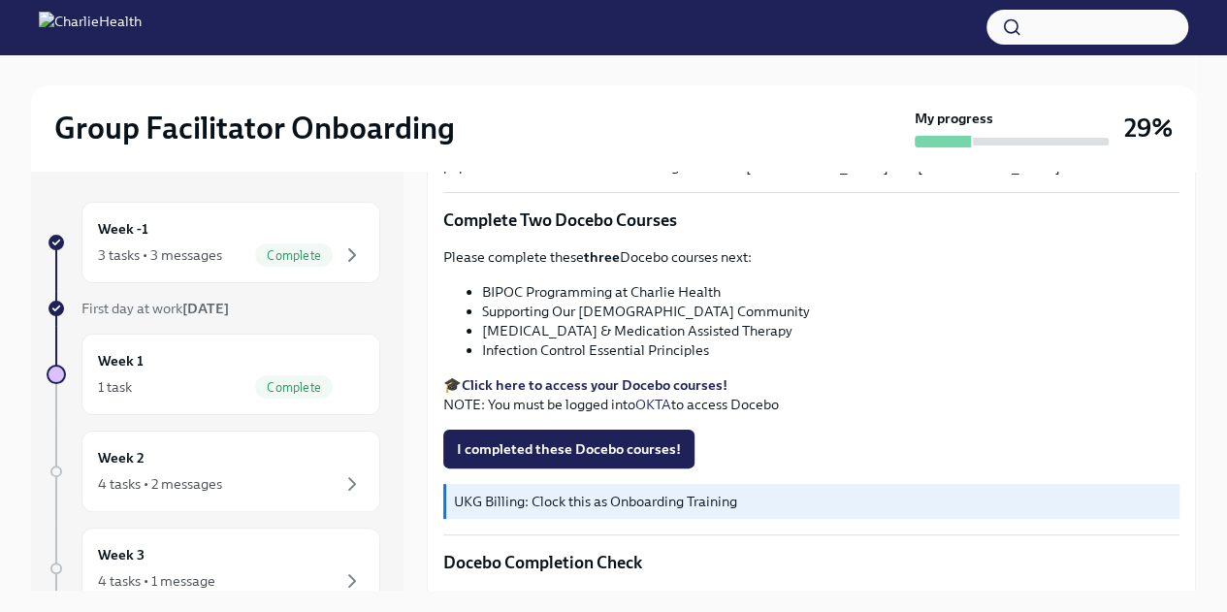
scroll to position [643, 0]
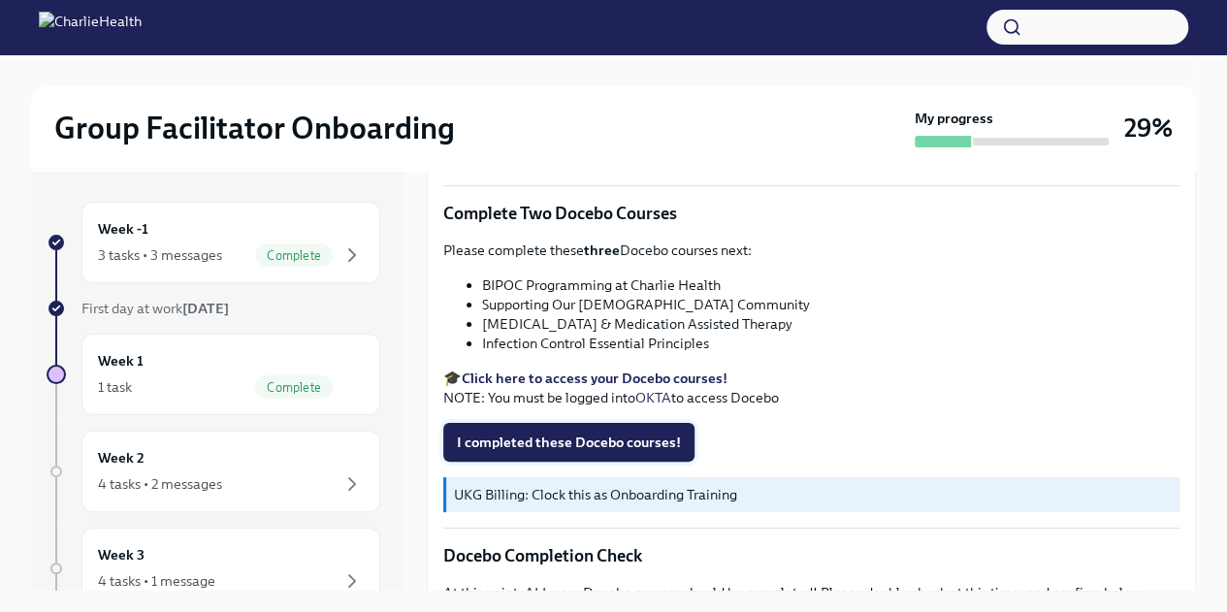
click at [580, 437] on span "I completed these Docebo courses!" at bounding box center [569, 442] width 224 height 19
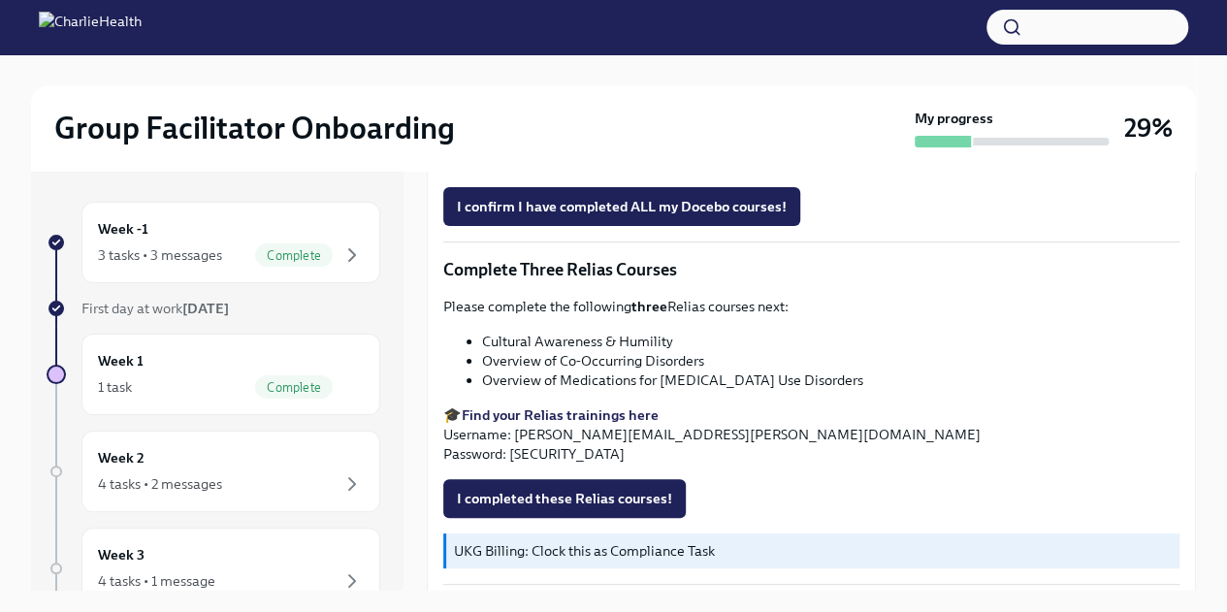
scroll to position [1492, 0]
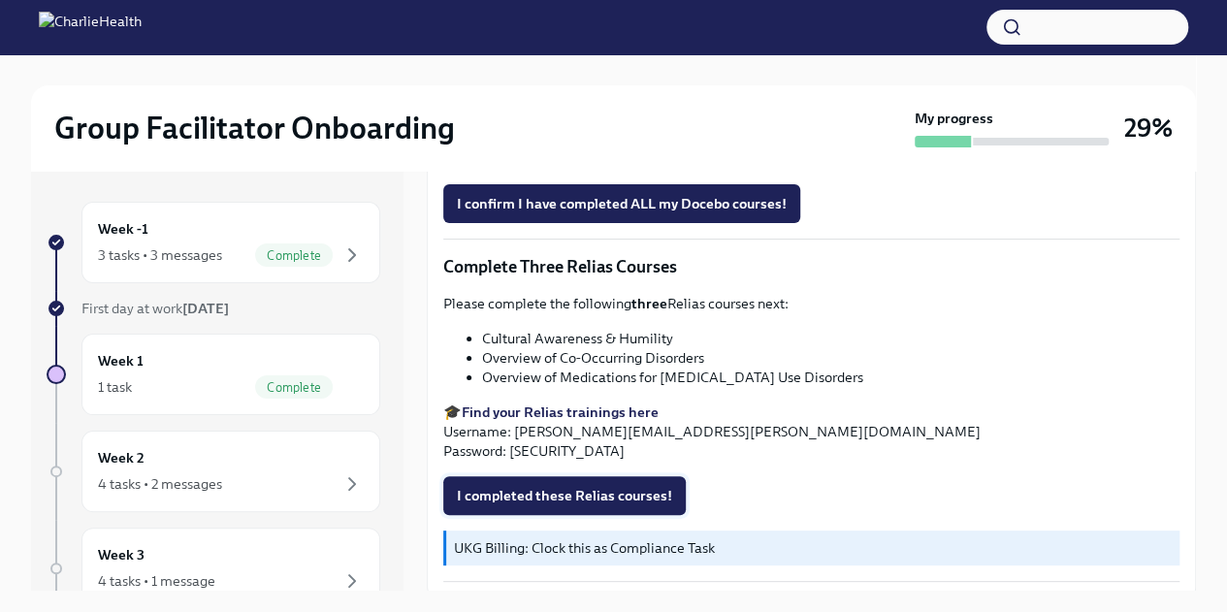
click at [577, 486] on span "I completed these Relias courses!" at bounding box center [564, 495] width 215 height 19
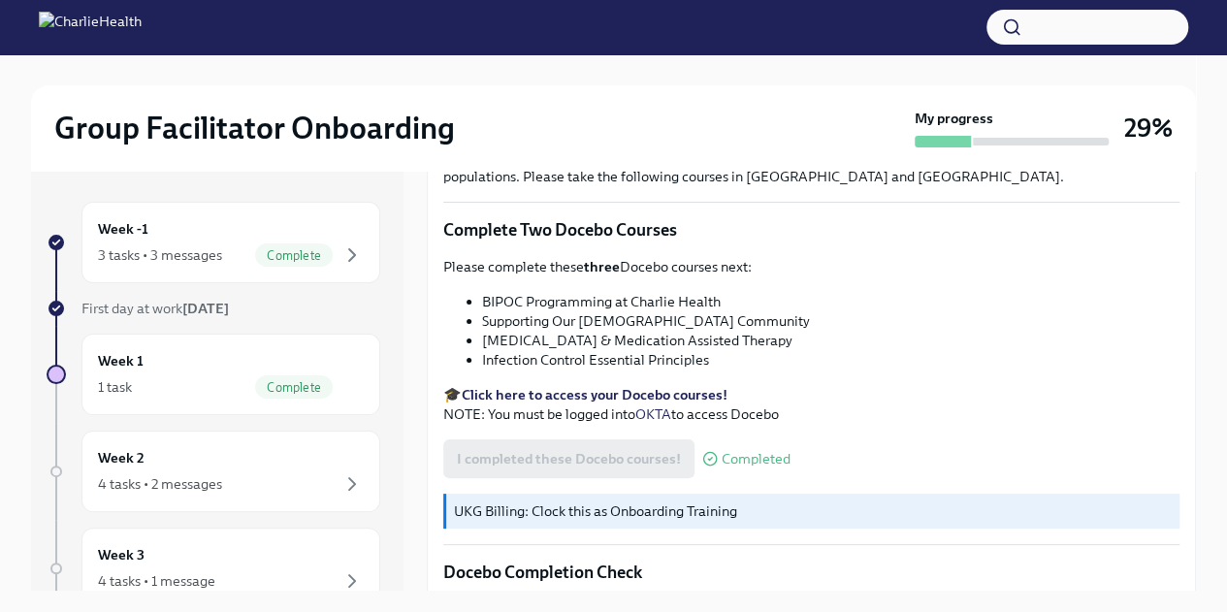
scroll to position [0, 0]
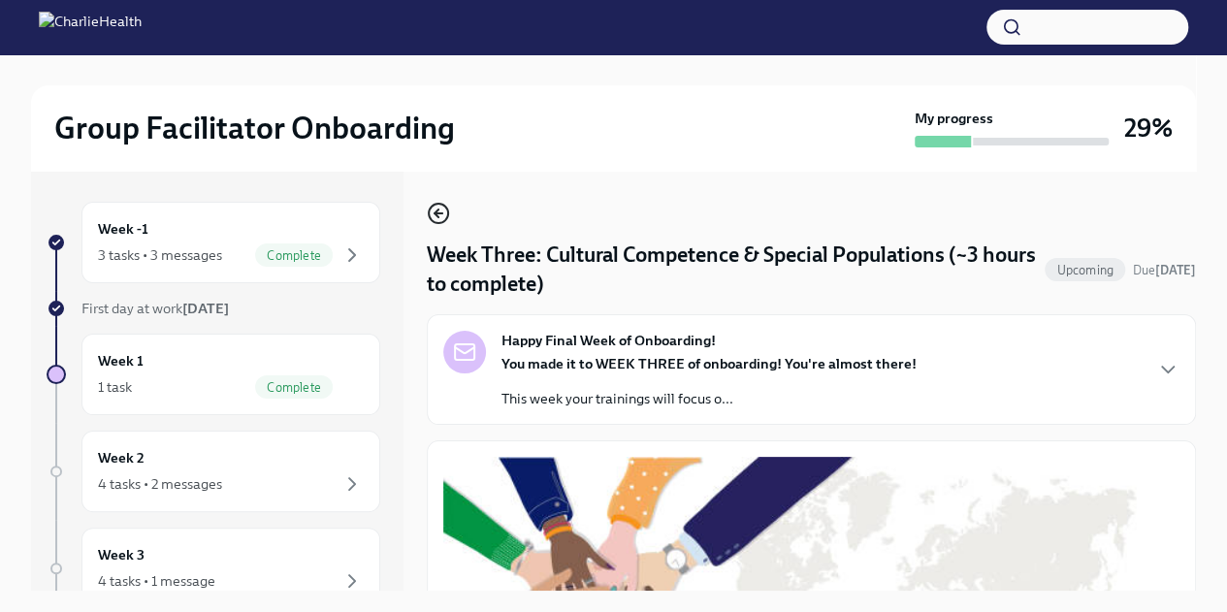
click at [431, 210] on icon "button" at bounding box center [438, 213] width 23 height 23
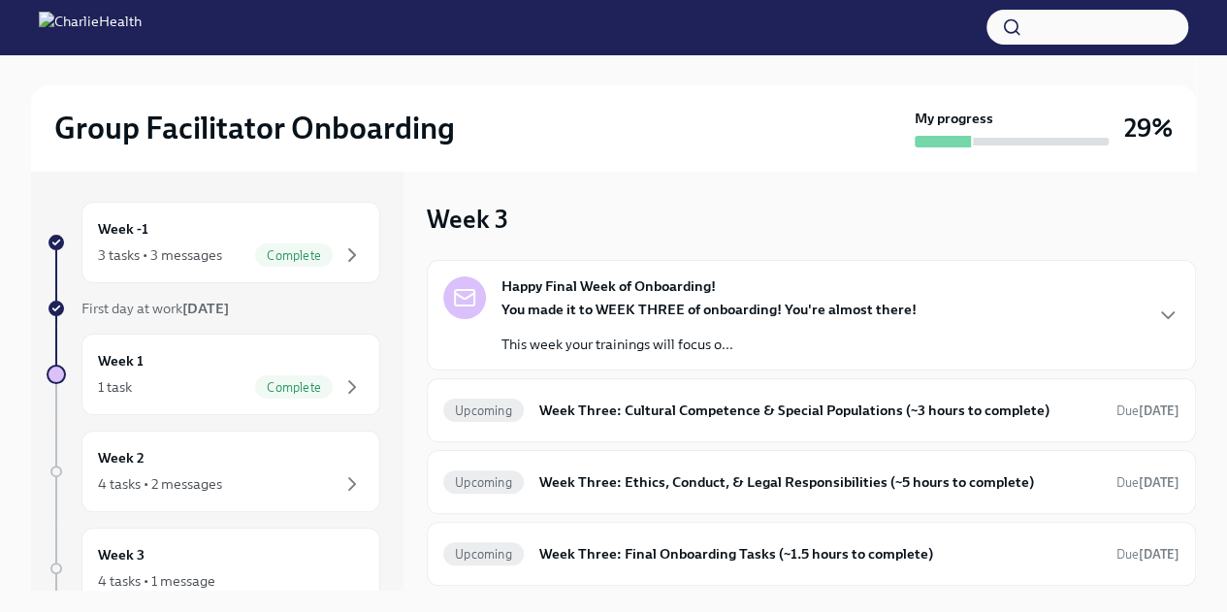
scroll to position [86, 0]
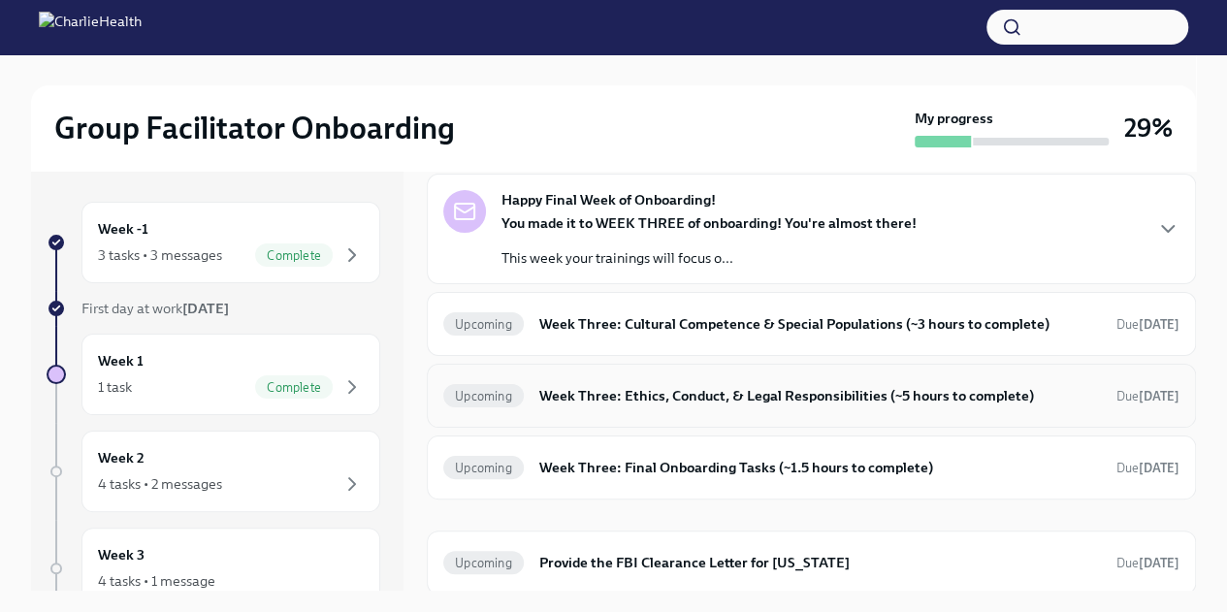
click at [634, 402] on h6 "Week Three: Ethics, Conduct, & Legal Responsibilities (~5 hours to complete)" at bounding box center [820, 395] width 562 height 21
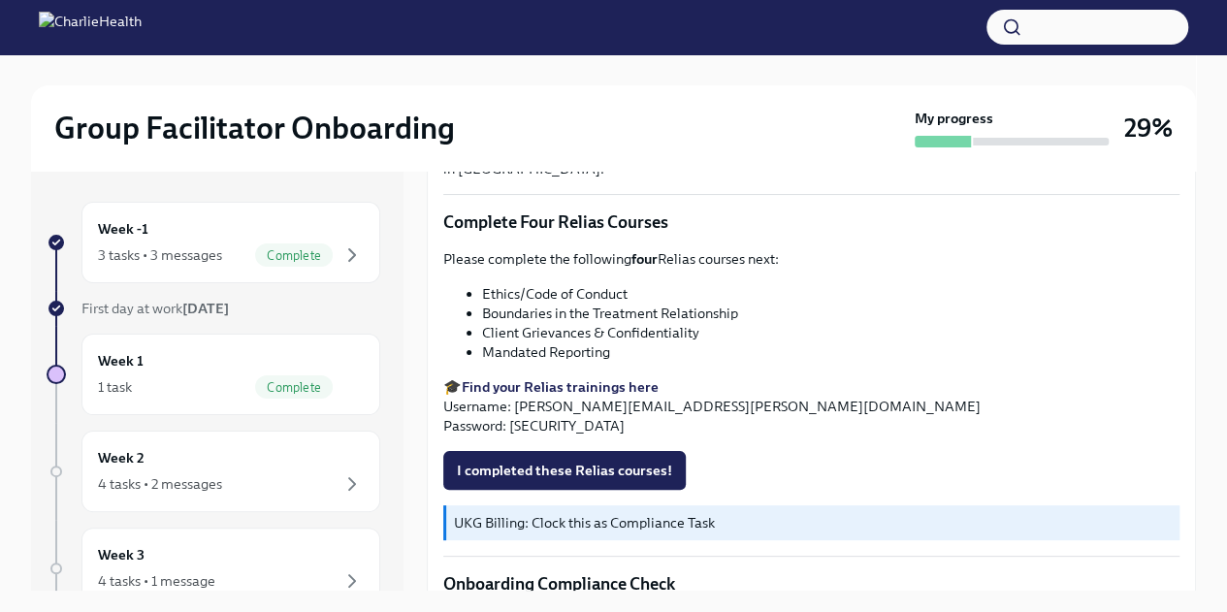
scroll to position [846, 0]
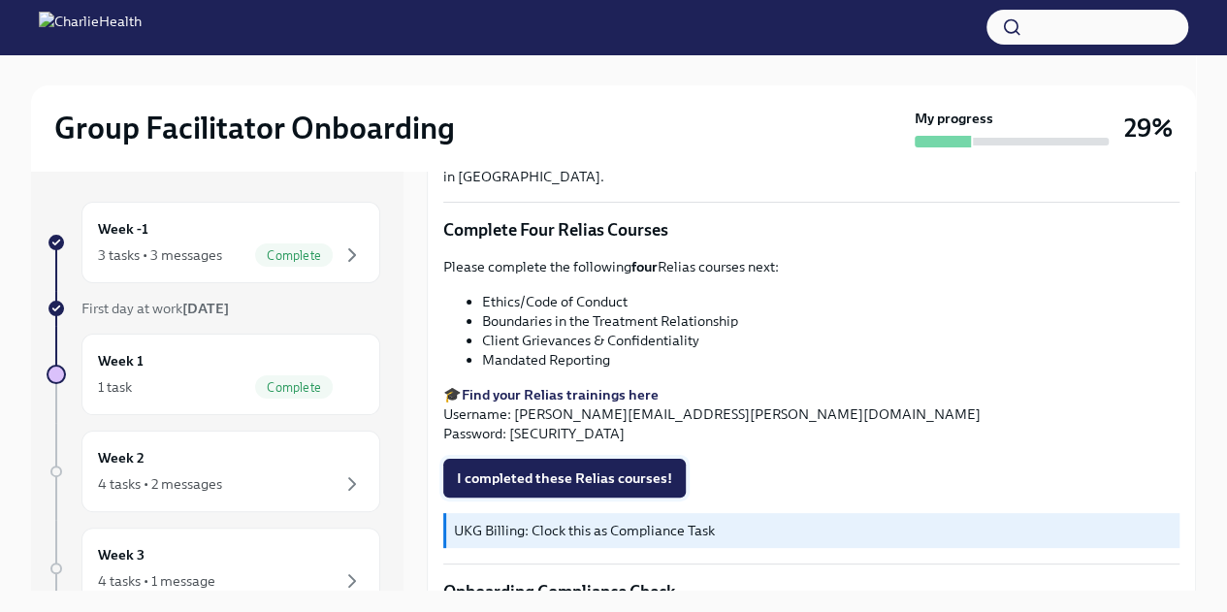
click at [574, 468] on span "I completed these Relias courses!" at bounding box center [564, 477] width 215 height 19
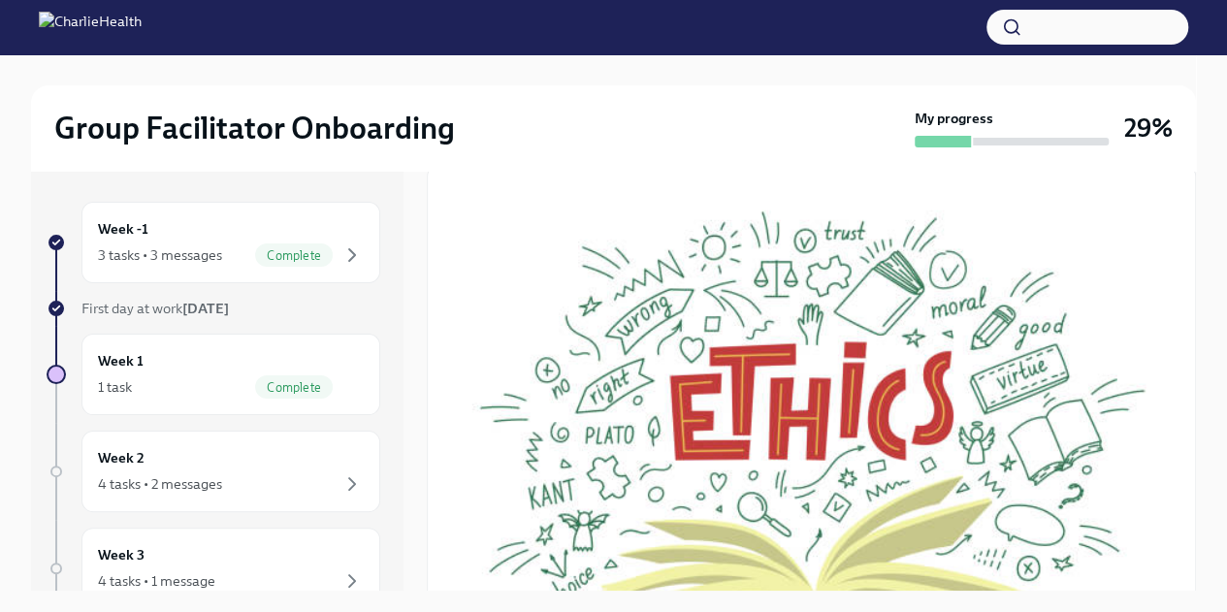
scroll to position [0, 0]
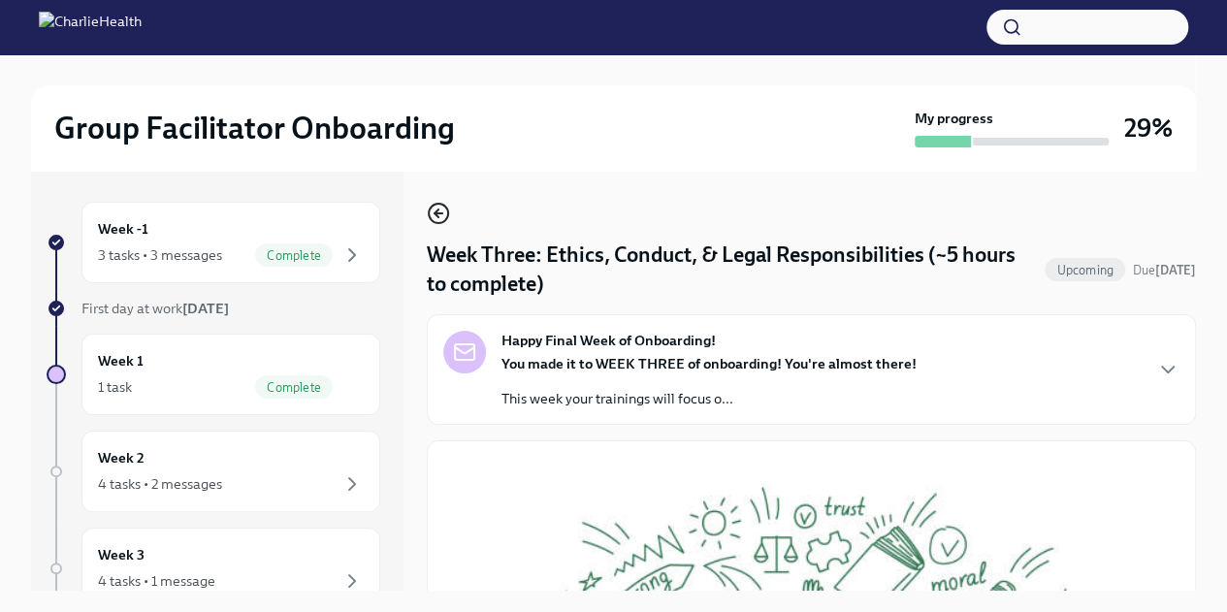
click at [436, 207] on icon "button" at bounding box center [438, 213] width 23 height 23
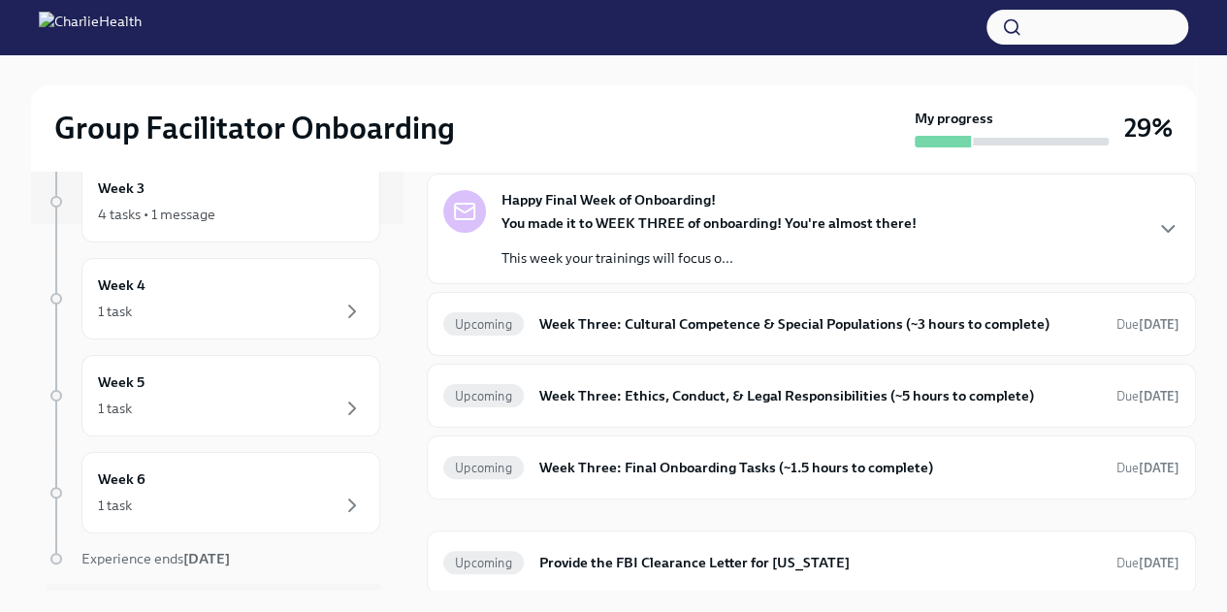
scroll to position [417, 0]
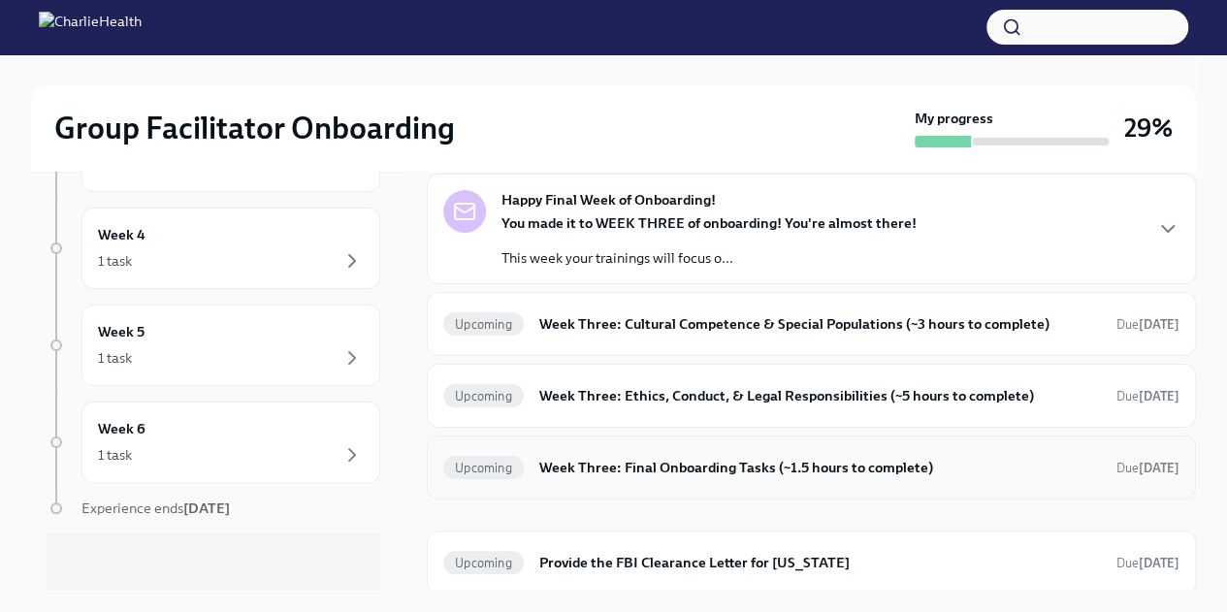
click at [653, 467] on h6 "Week Three: Final Onboarding Tasks (~1.5 hours to complete)" at bounding box center [820, 467] width 562 height 21
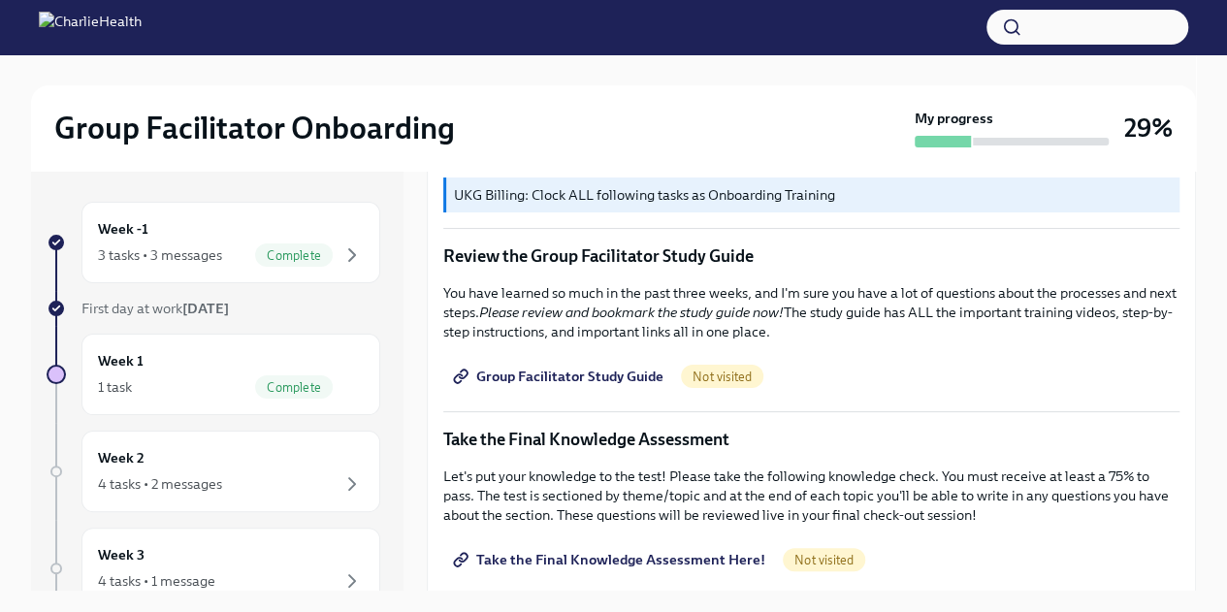
scroll to position [817, 0]
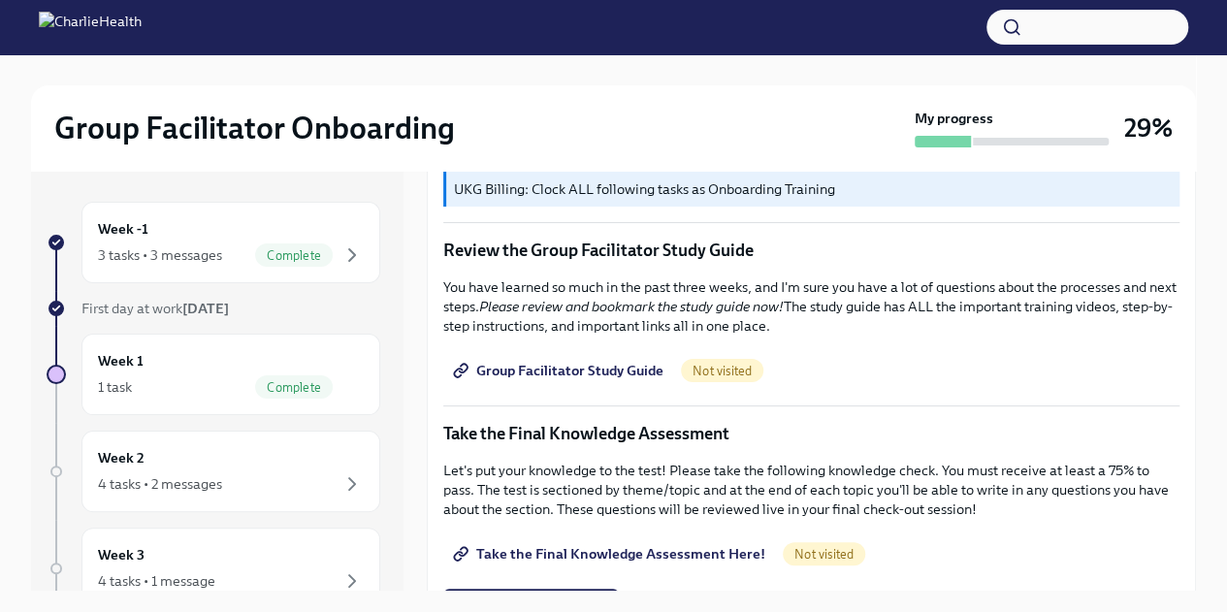
click at [564, 361] on span "Group Facilitator Study Guide" at bounding box center [560, 370] width 207 height 19
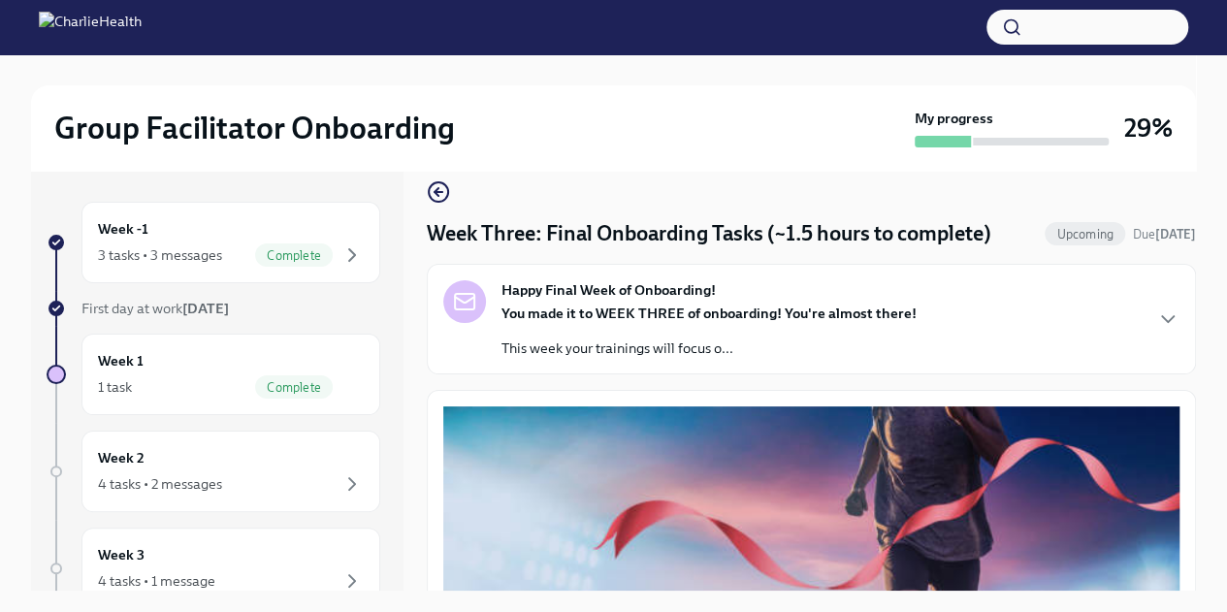
scroll to position [0, 0]
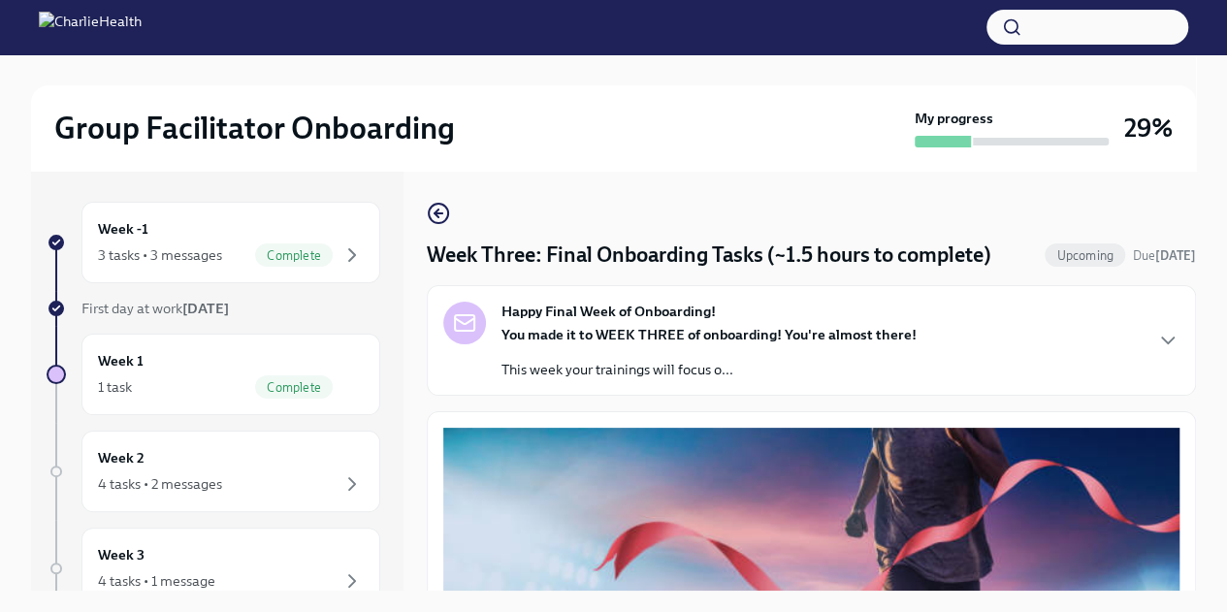
click at [440, 213] on icon "button" at bounding box center [439, 213] width 8 height 0
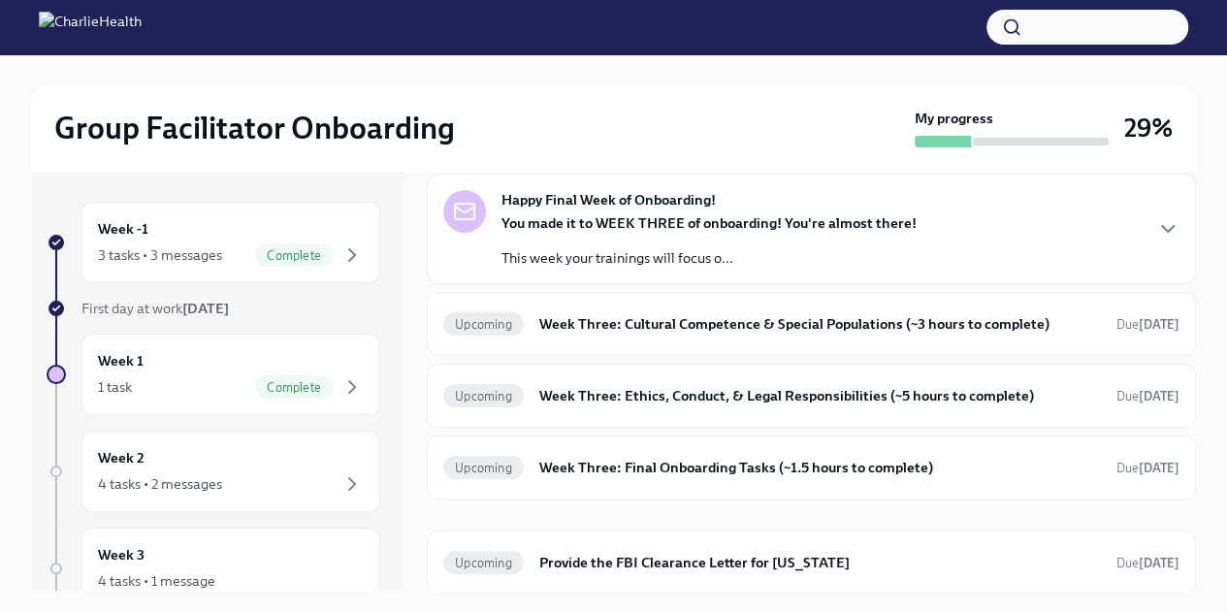
scroll to position [367, 0]
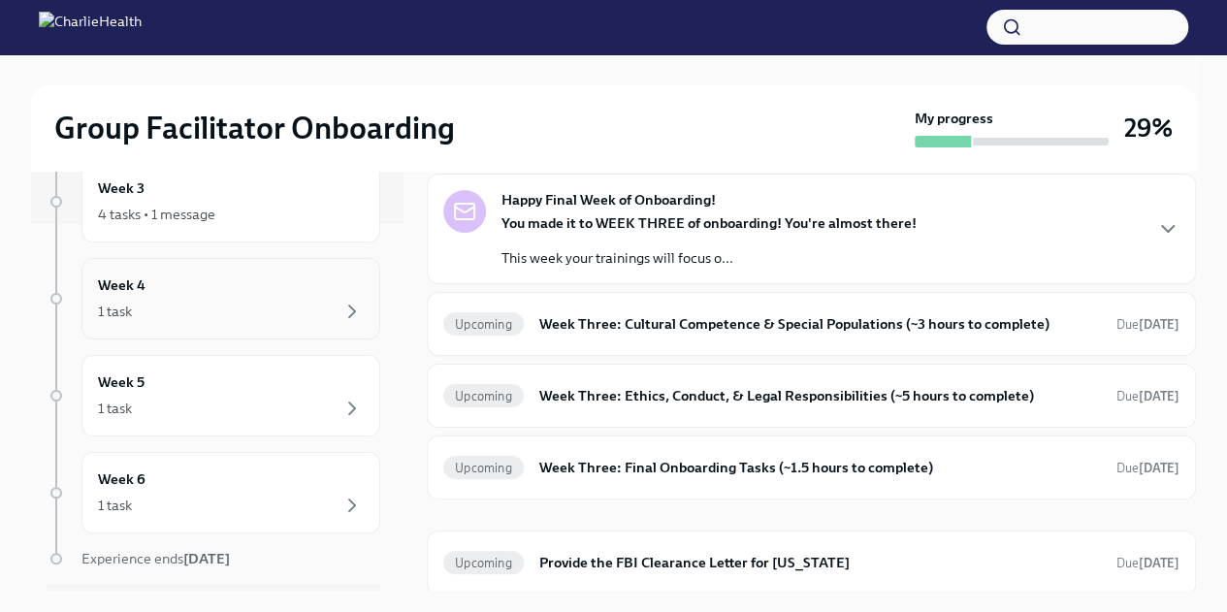
click at [189, 280] on div "Week 4 1 task" at bounding box center [231, 298] width 266 height 48
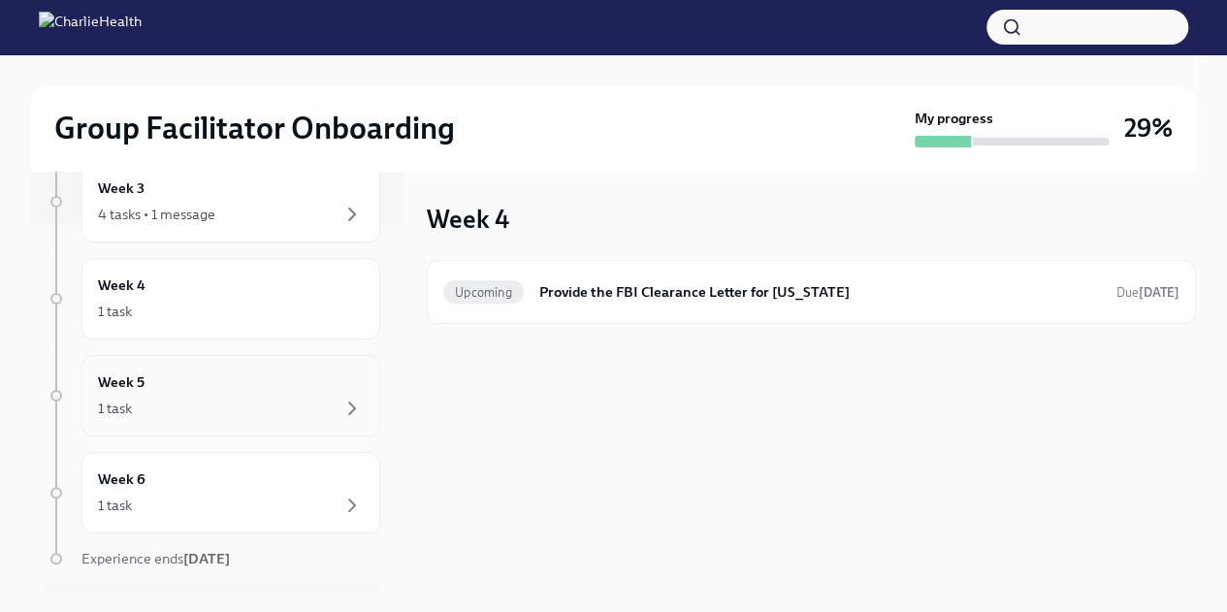
click at [121, 417] on div "Week 5 1 task" at bounding box center [230, 395] width 299 height 81
click at [180, 303] on div "1 task" at bounding box center [231, 311] width 266 height 23
click at [184, 397] on div "1 task" at bounding box center [231, 408] width 266 height 23
click at [175, 482] on div "Week 6 1 task" at bounding box center [231, 492] width 266 height 48
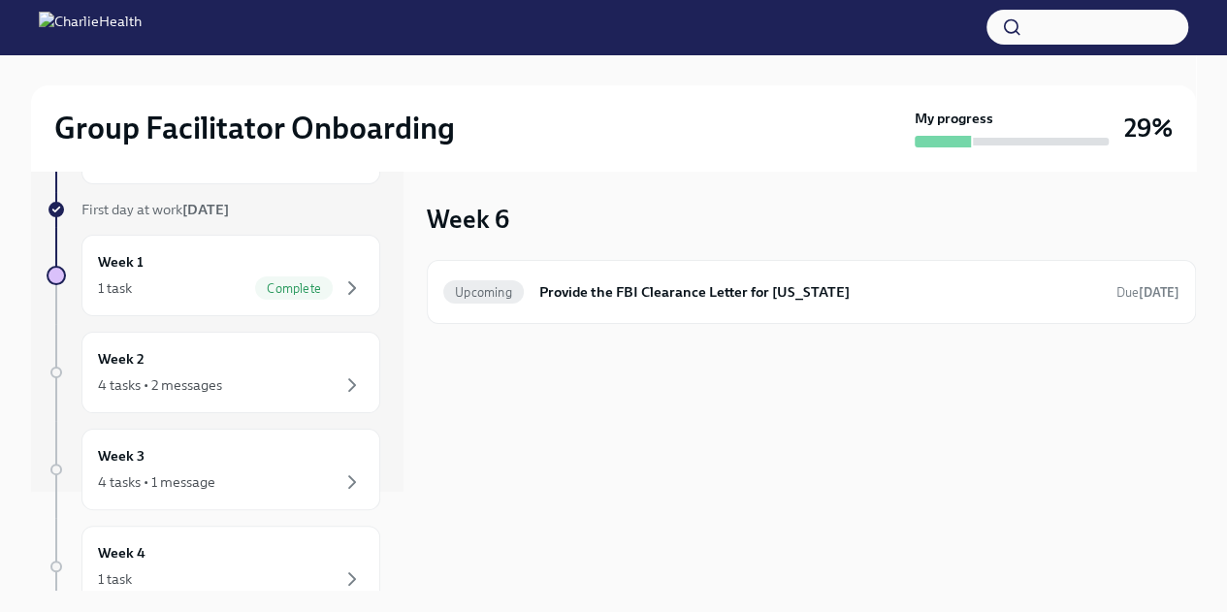
scroll to position [49, 0]
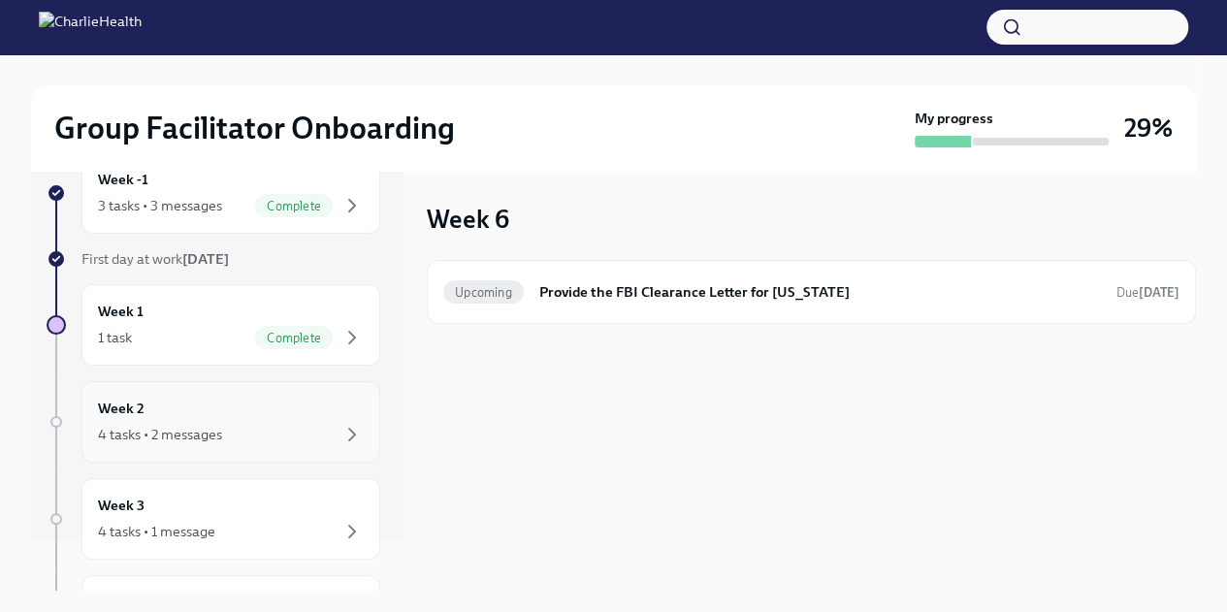
click at [275, 418] on div "Week 2 4 tasks • 2 messages" at bounding box center [231, 422] width 266 height 48
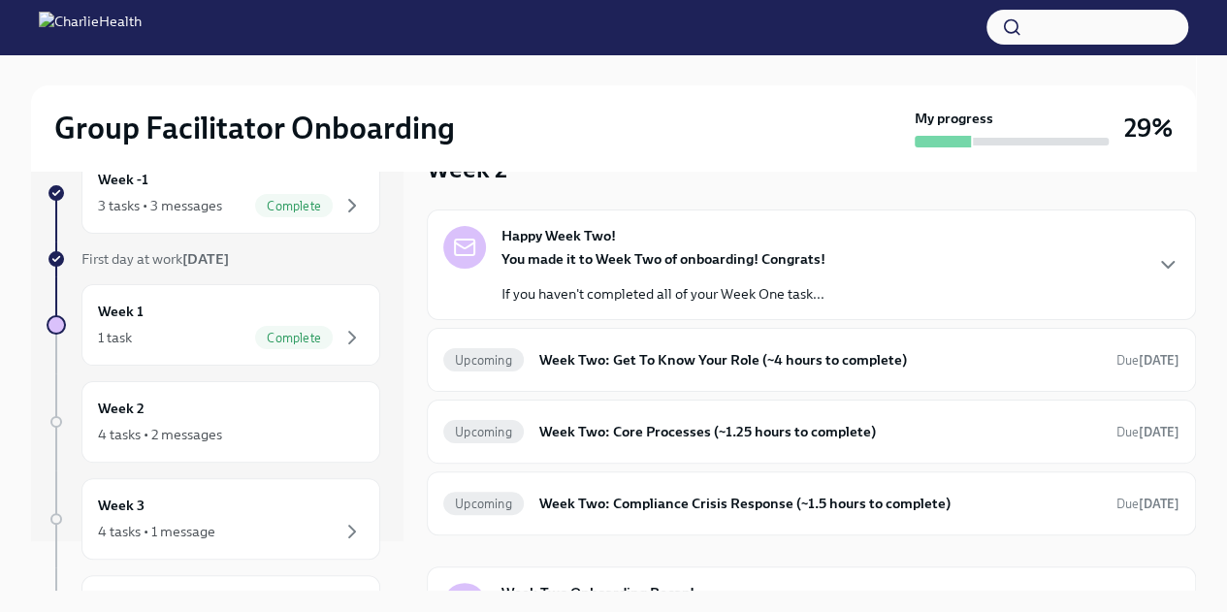
scroll to position [48, 0]
click at [1161, 259] on icon "button" at bounding box center [1167, 266] width 23 height 23
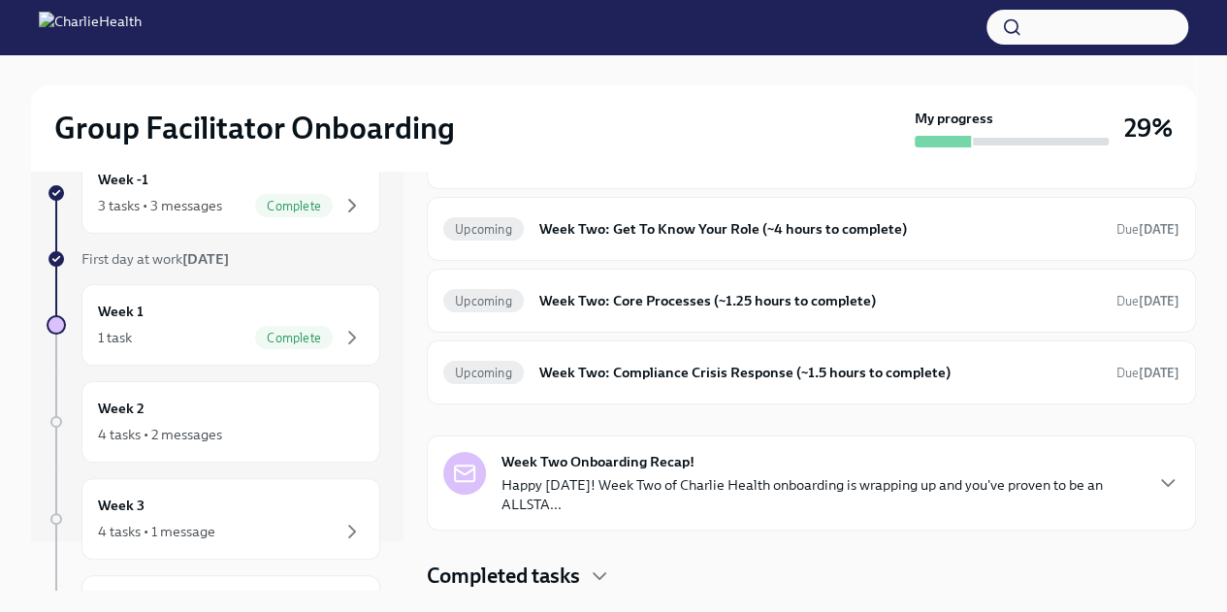
scroll to position [650, 0]
click at [1081, 244] on div "Upcoming Week Two: Get To Know Your Role (~4 hours to complete) Due [DATE]" at bounding box center [811, 228] width 736 height 31
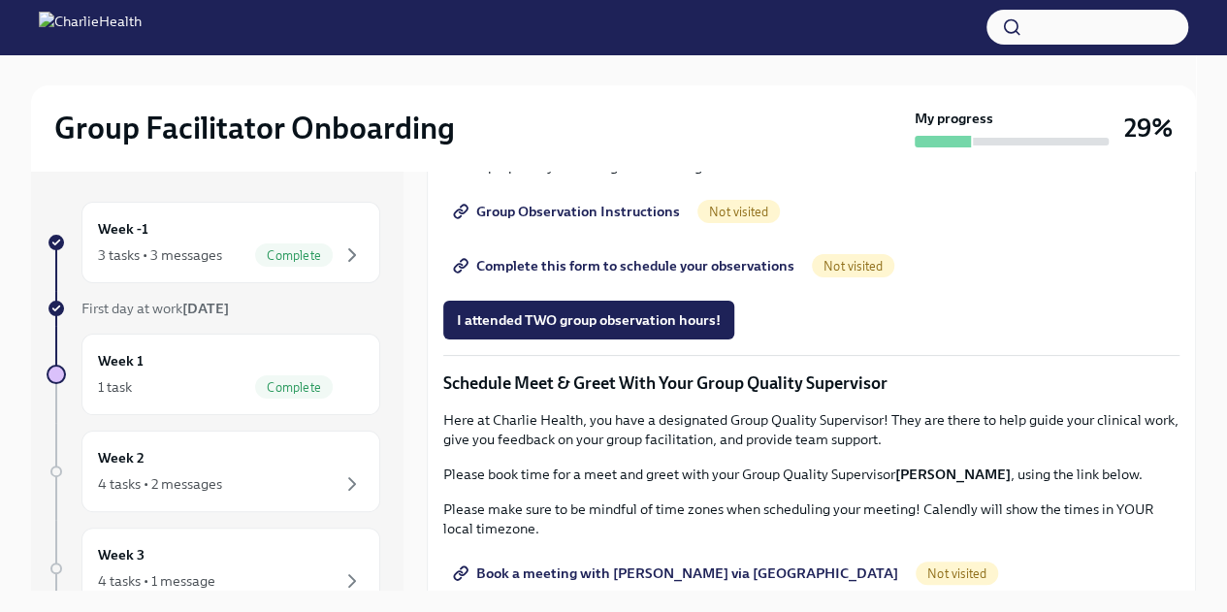
scroll to position [1143, 0]
